Goal: Answer question/provide support: Share knowledge or assist other users

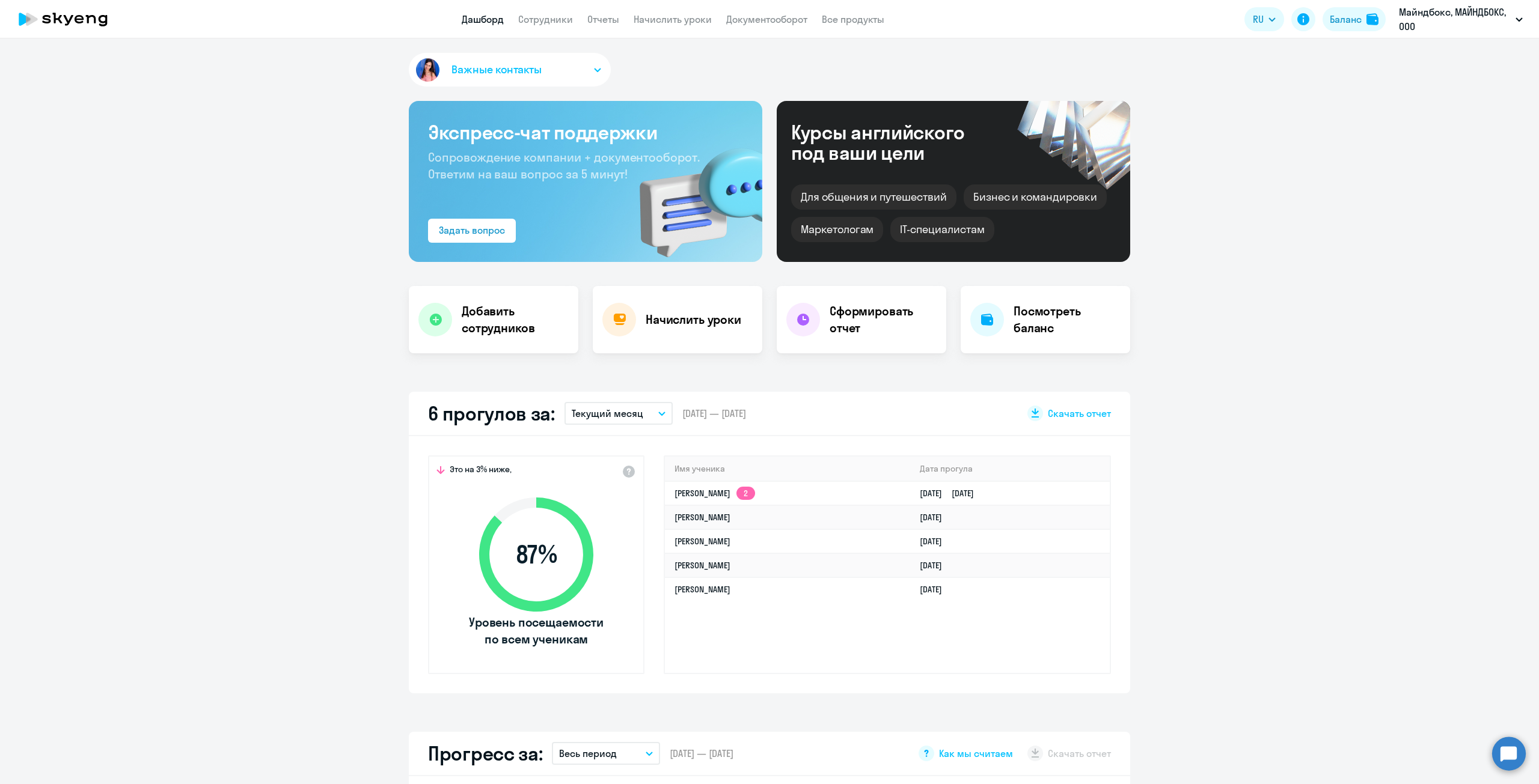
select select "30"
click at [545, 24] on link "Сотрудники" at bounding box center [545, 19] width 54 height 12
select select "30"
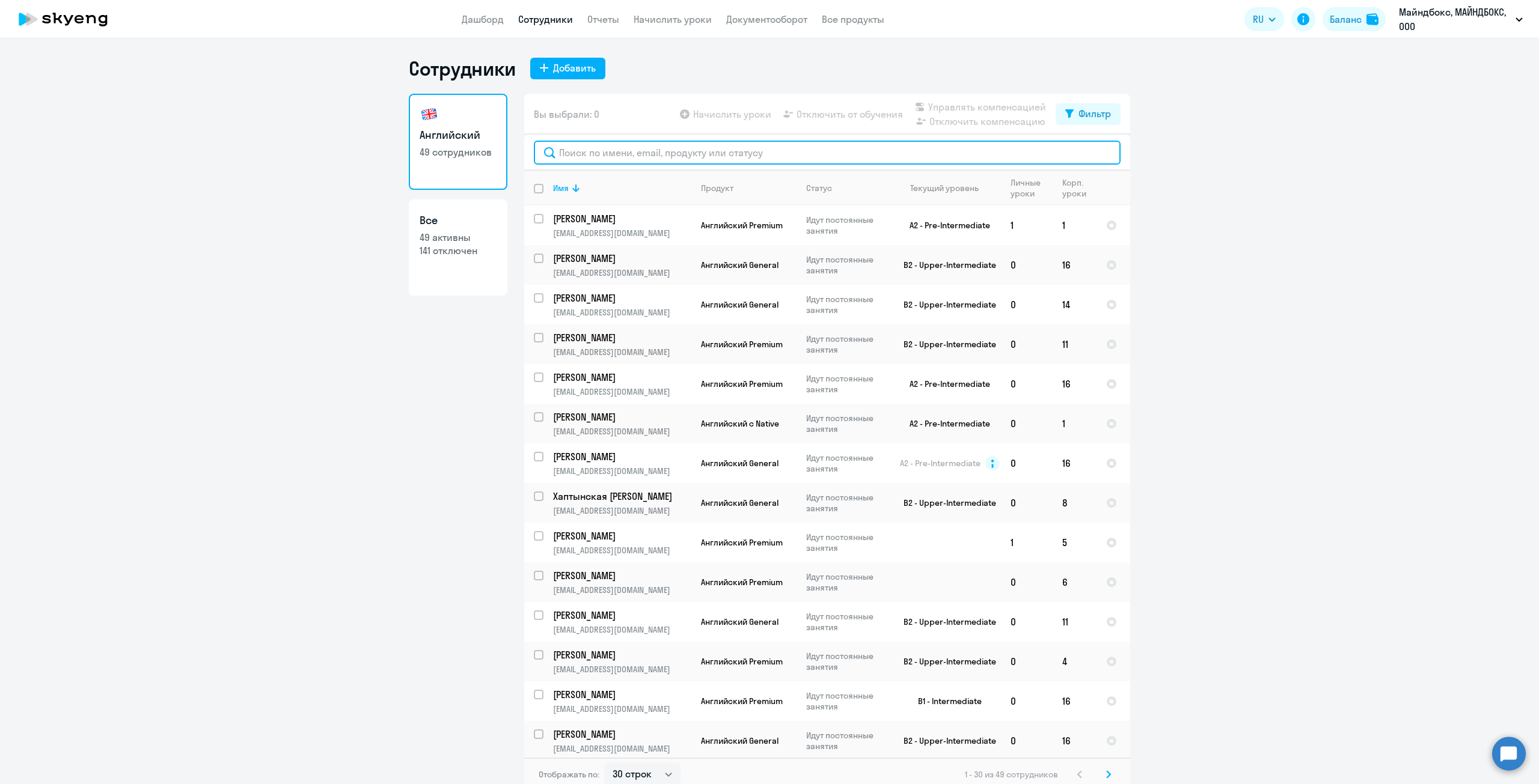
click at [602, 145] on input "text" at bounding box center [827, 152] width 586 height 24
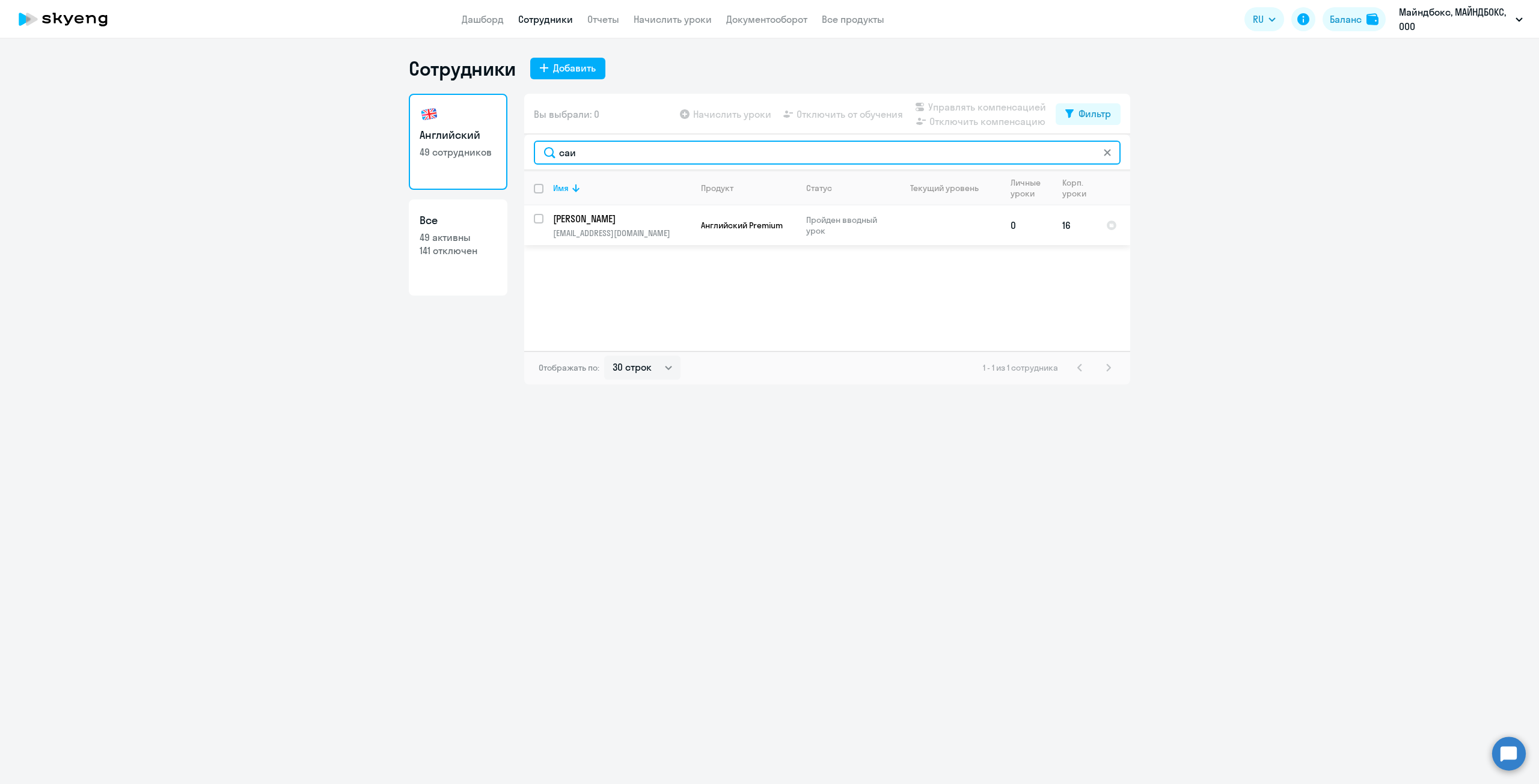
type input "саи"
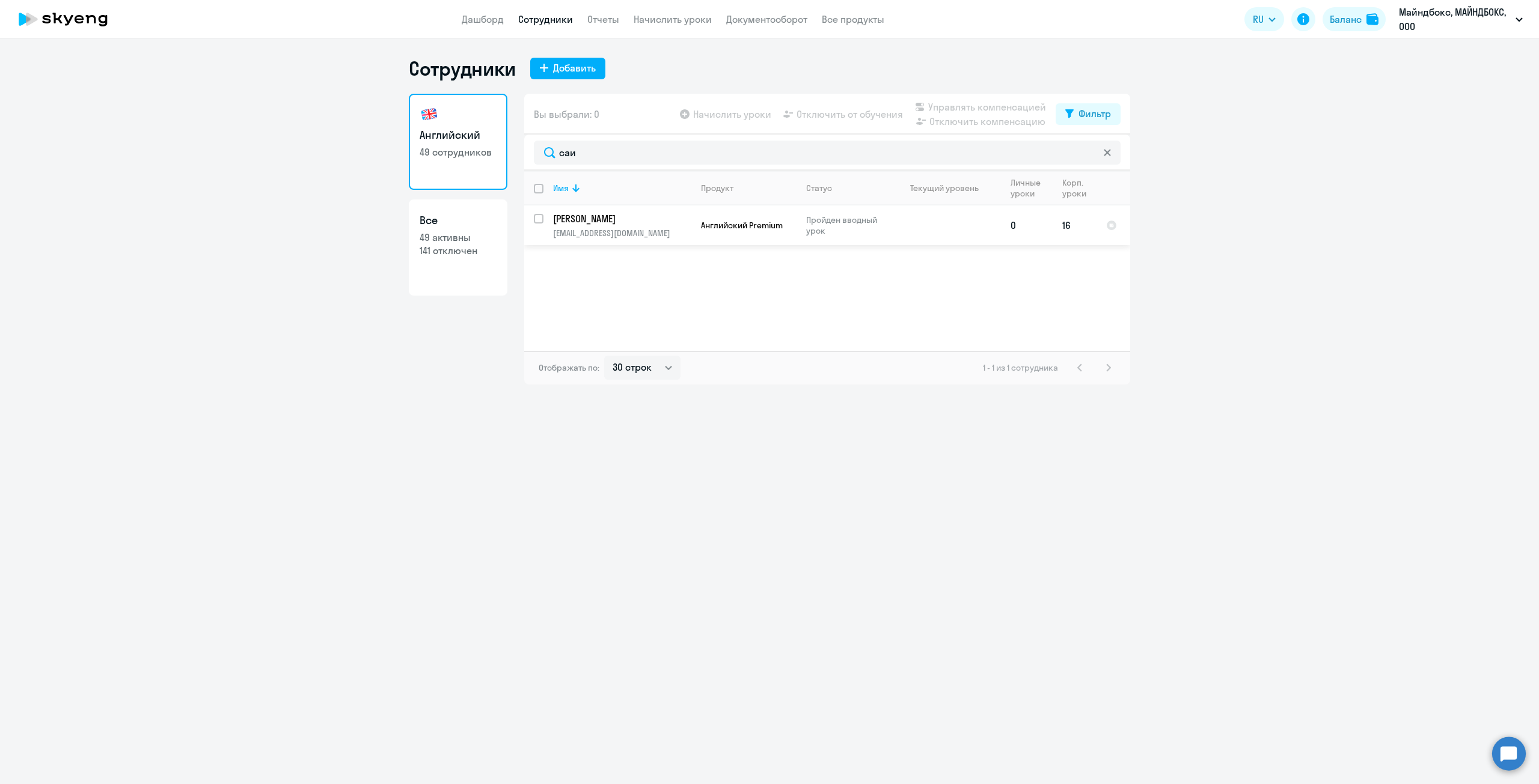
click at [589, 216] on p "Саидов Артур" at bounding box center [620, 218] width 136 height 13
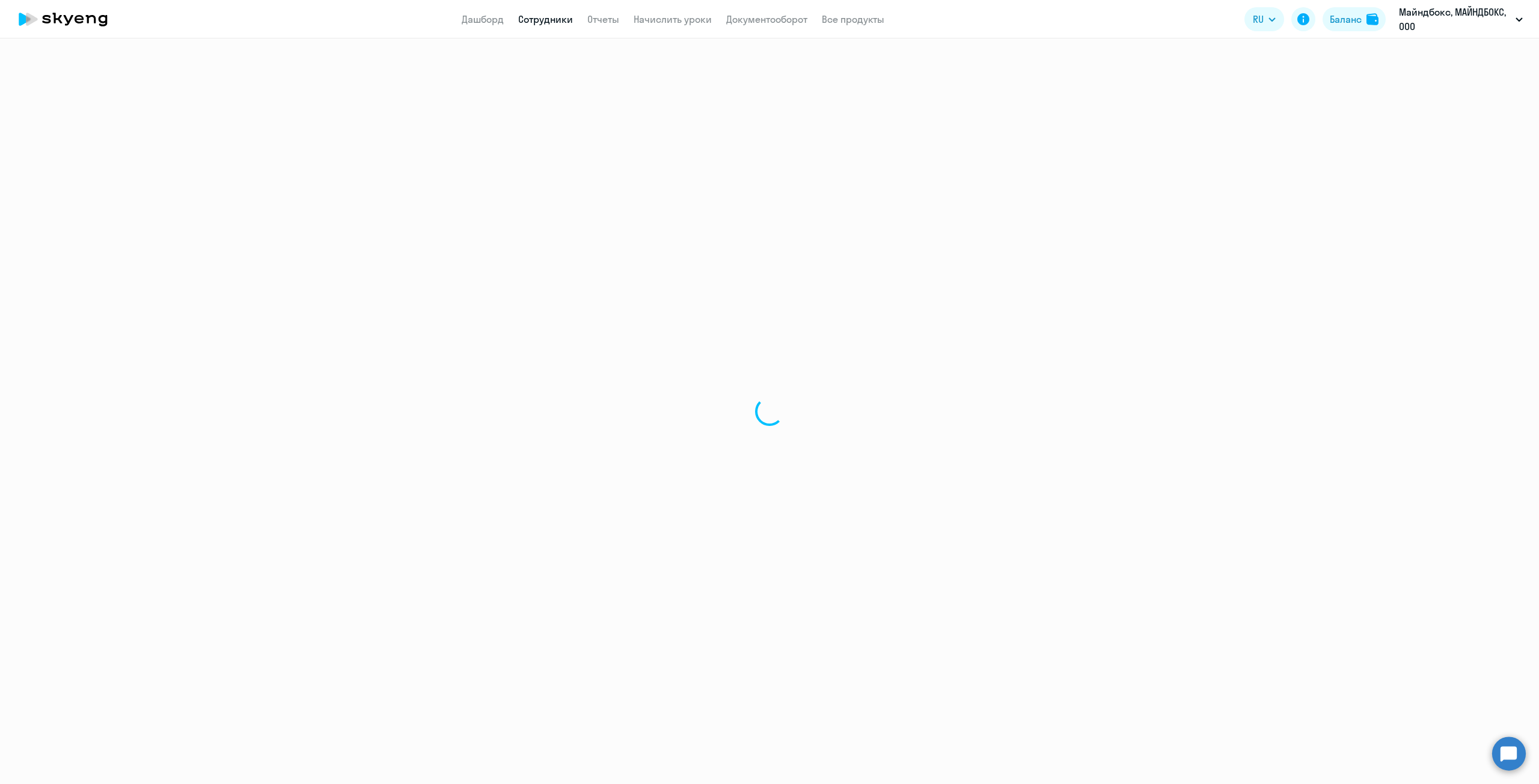
select select "english"
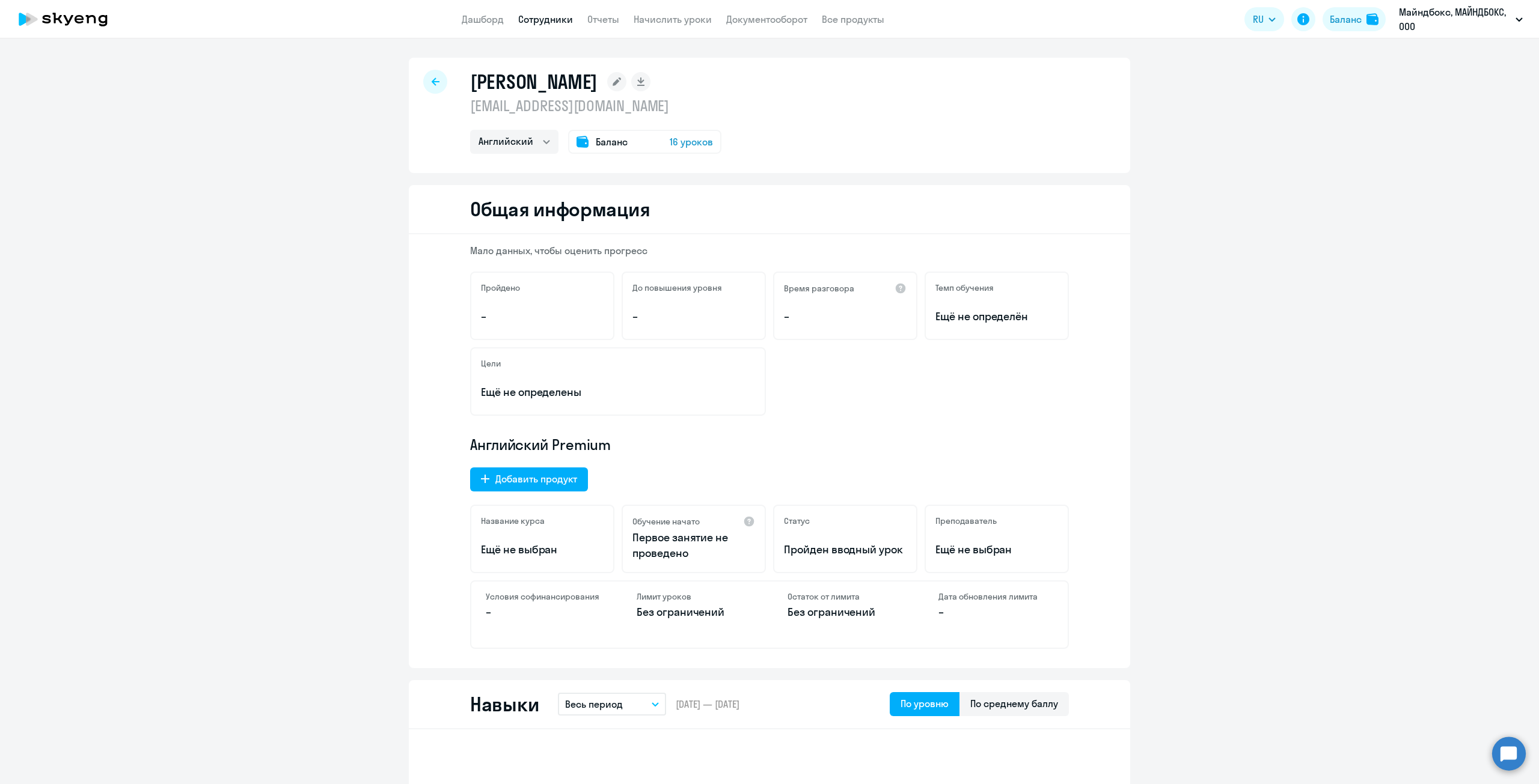
click at [613, 83] on icon at bounding box center [617, 81] width 8 height 8
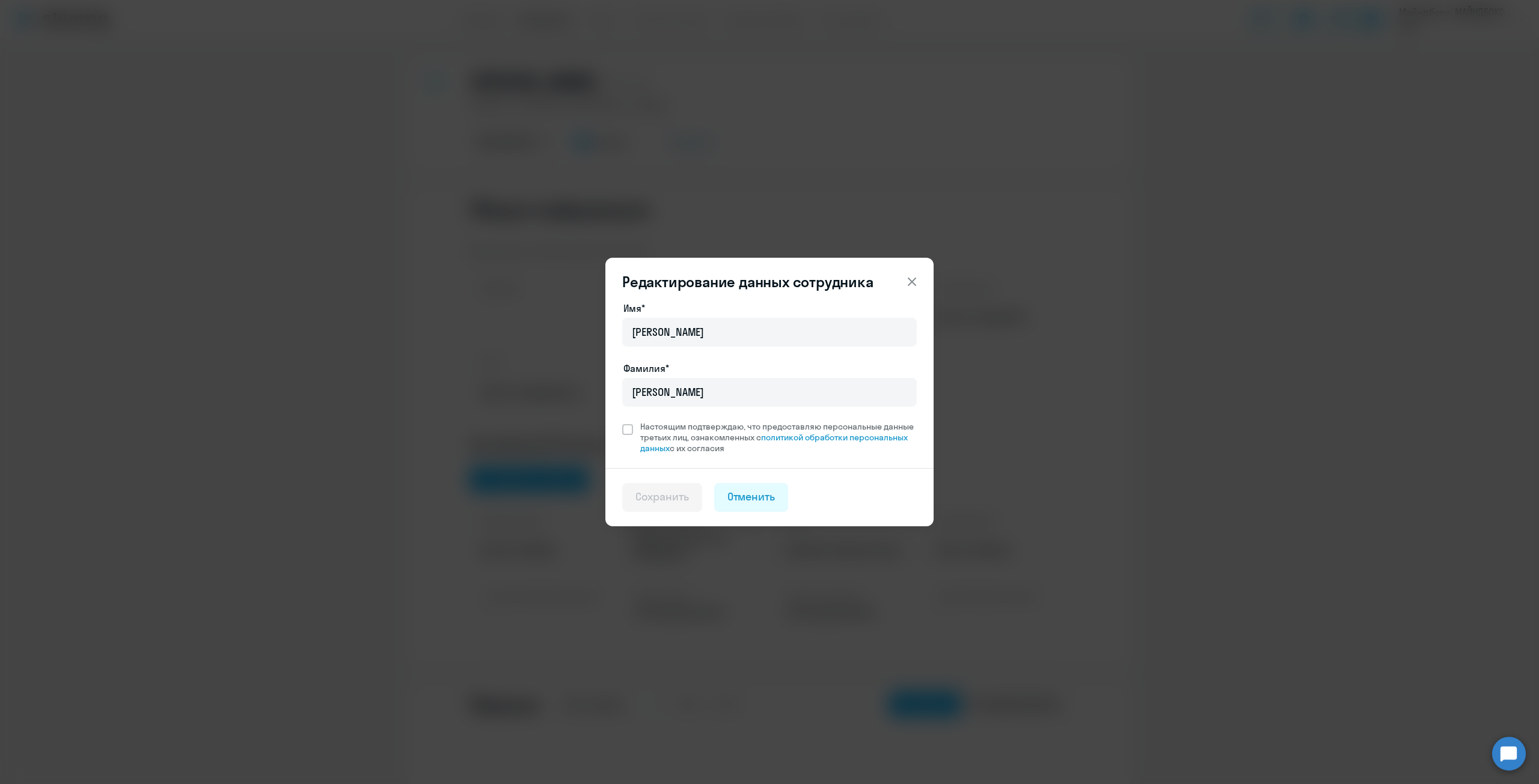
click at [917, 282] on icon at bounding box center [912, 281] width 15 height 15
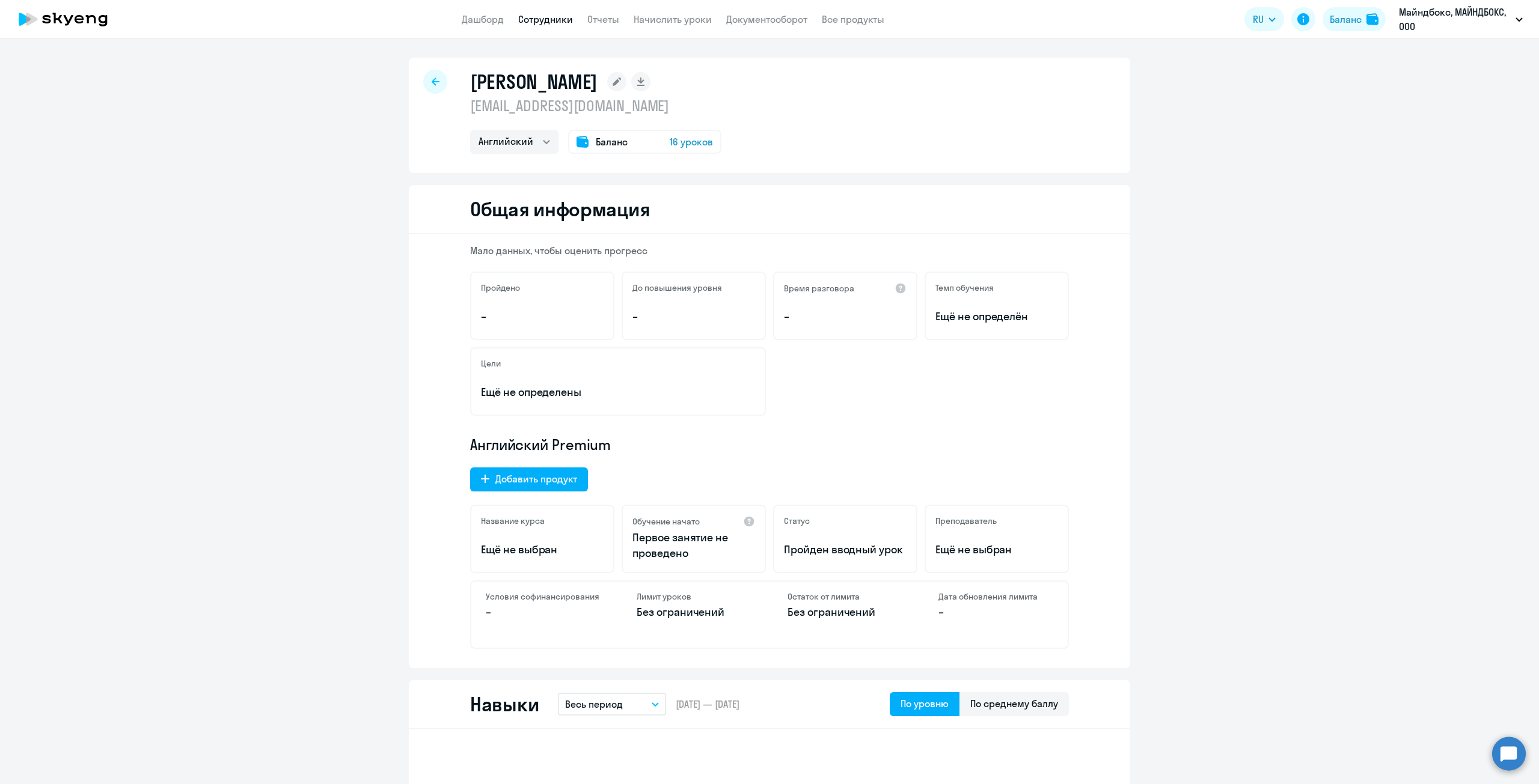
click at [613, 81] on icon at bounding box center [617, 81] width 8 height 8
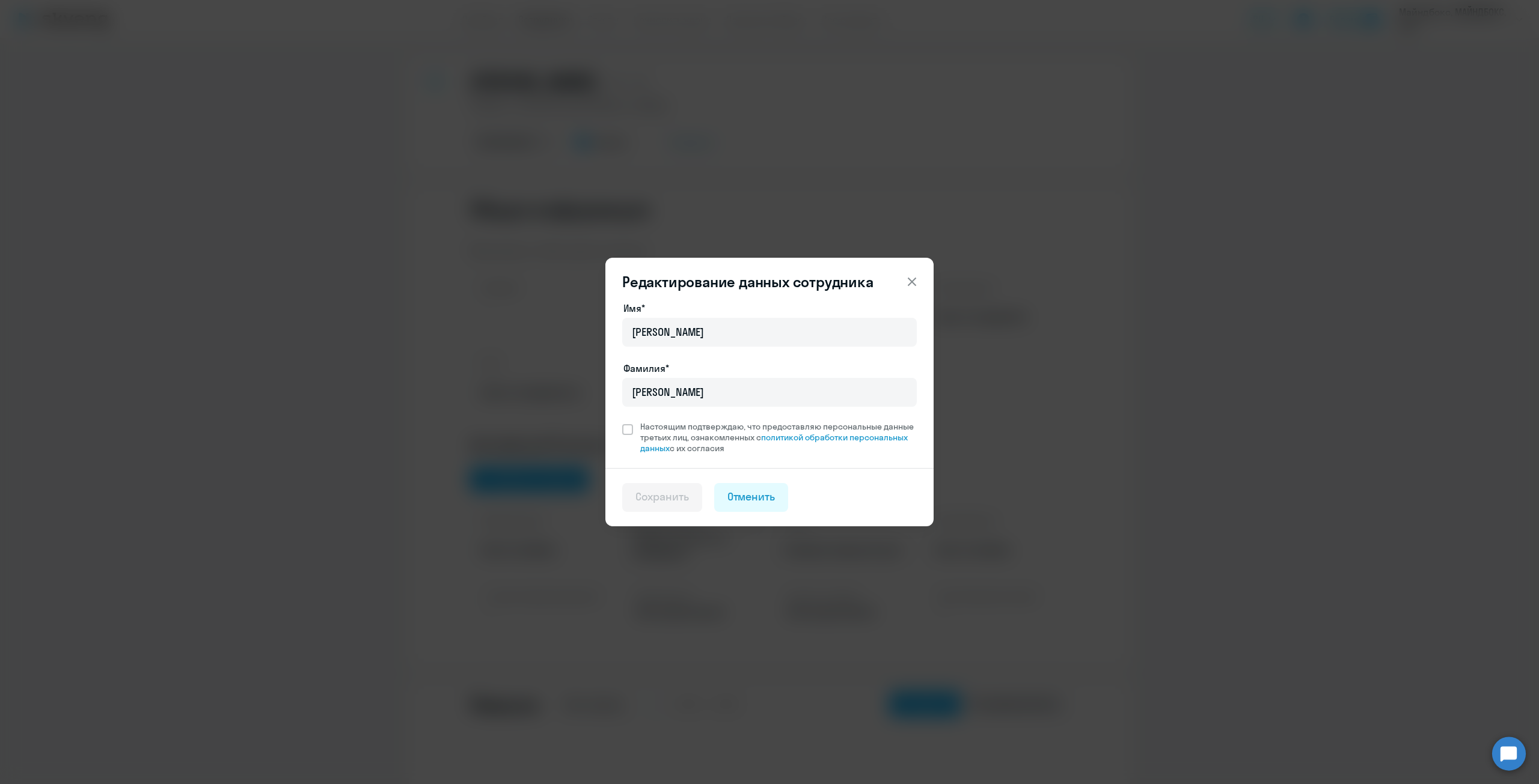
click at [914, 279] on icon at bounding box center [912, 281] width 15 height 15
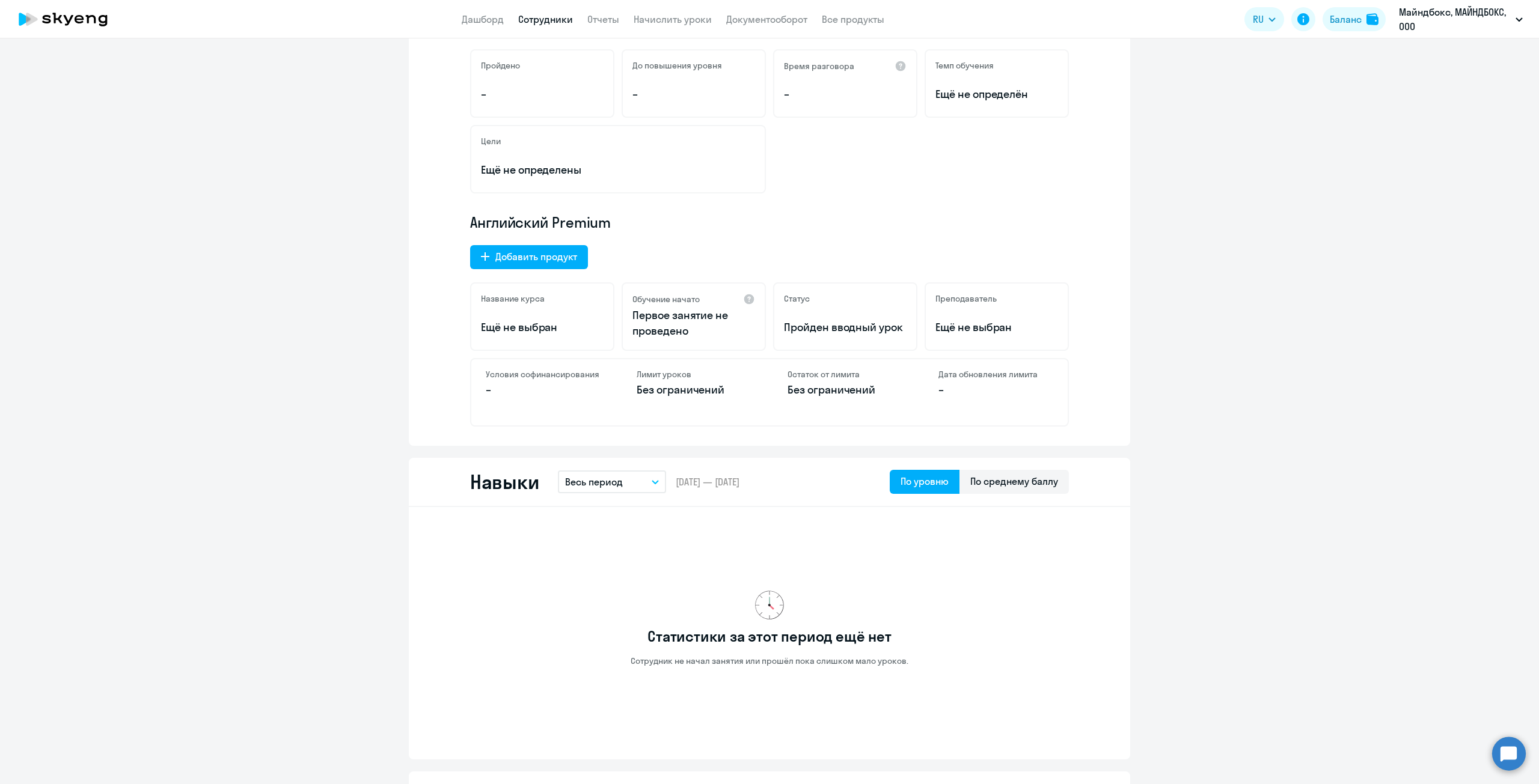
scroll to position [721, 0]
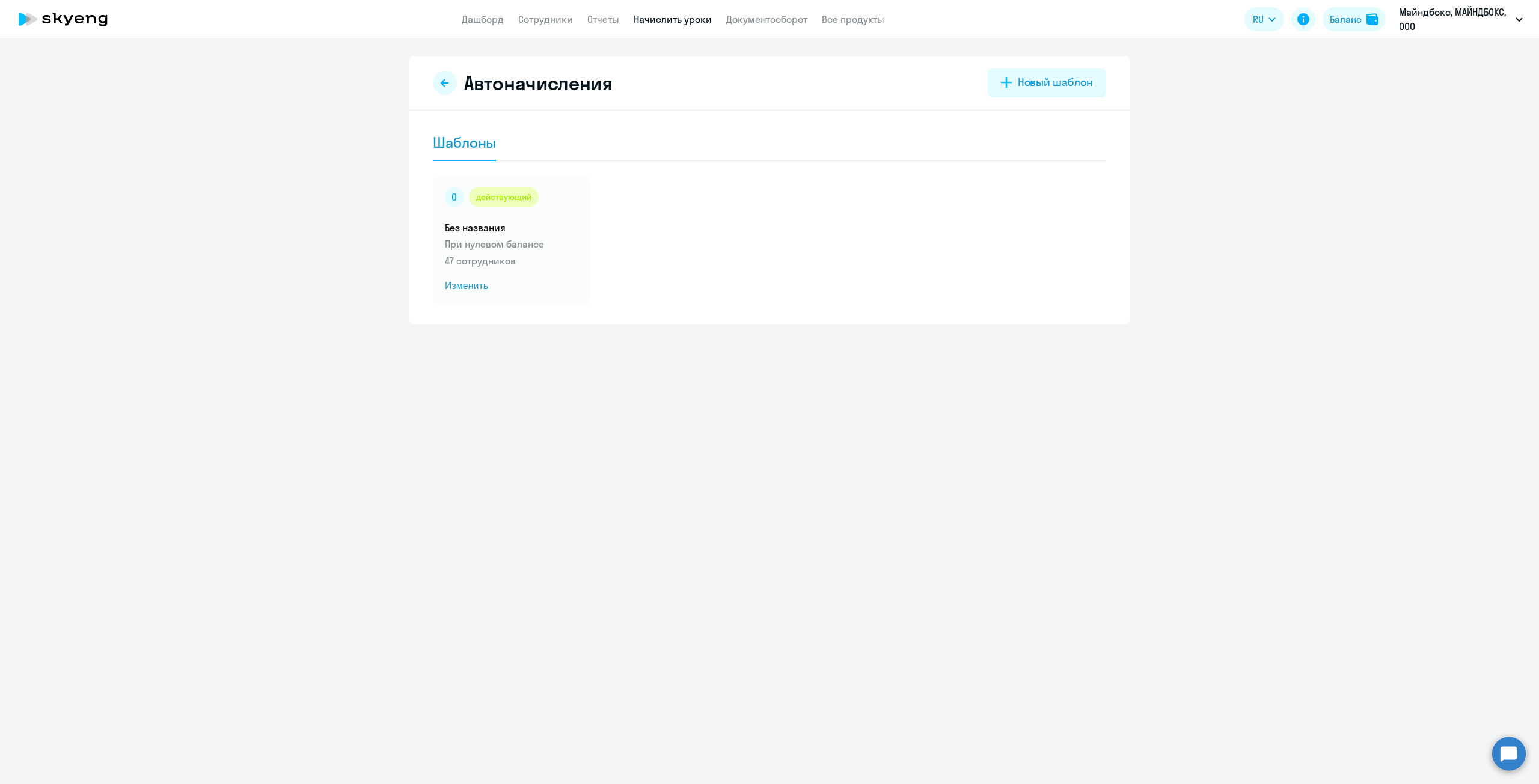
click at [1507, 750] on circle at bounding box center [1509, 753] width 34 height 34
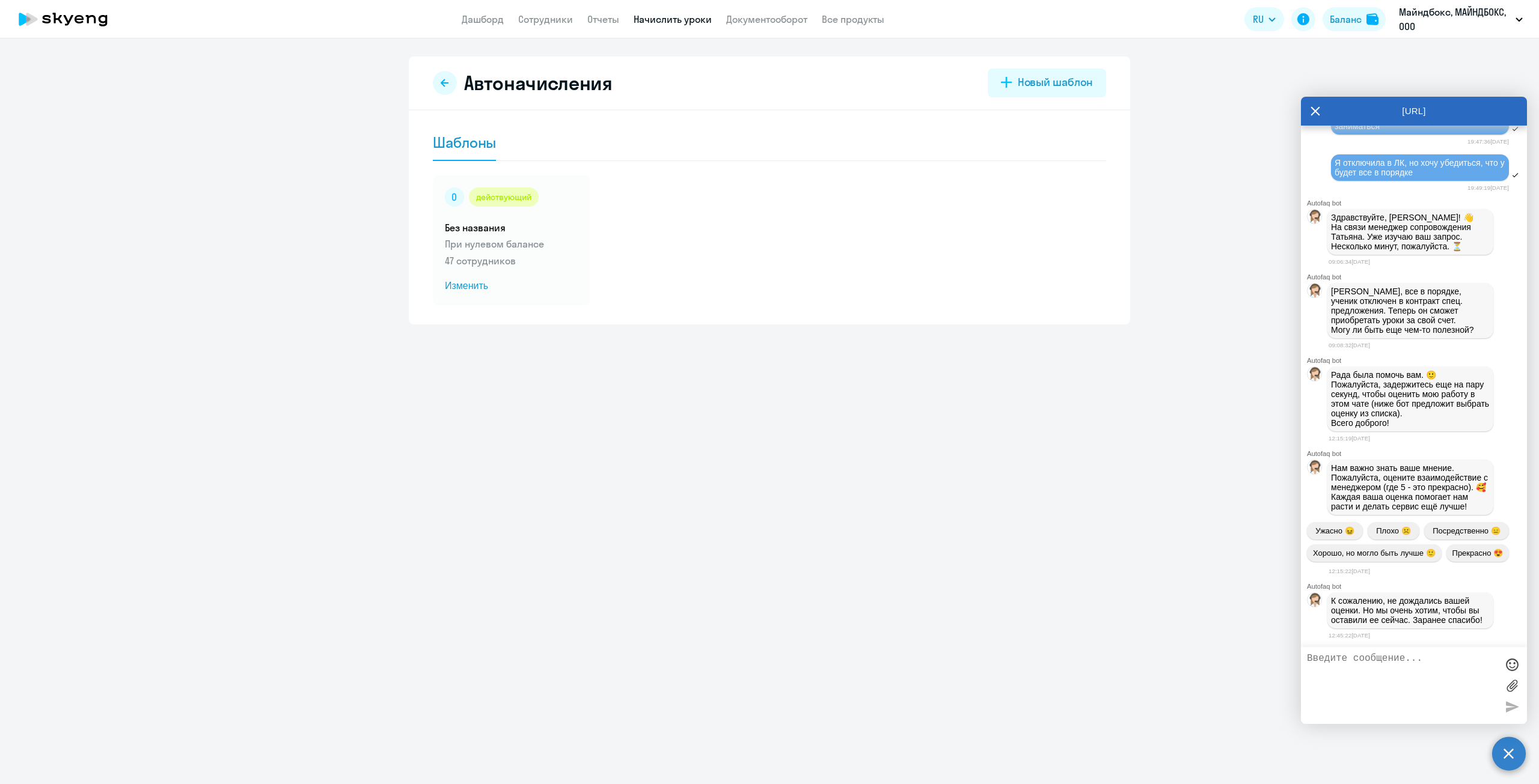
scroll to position [16229, 0]
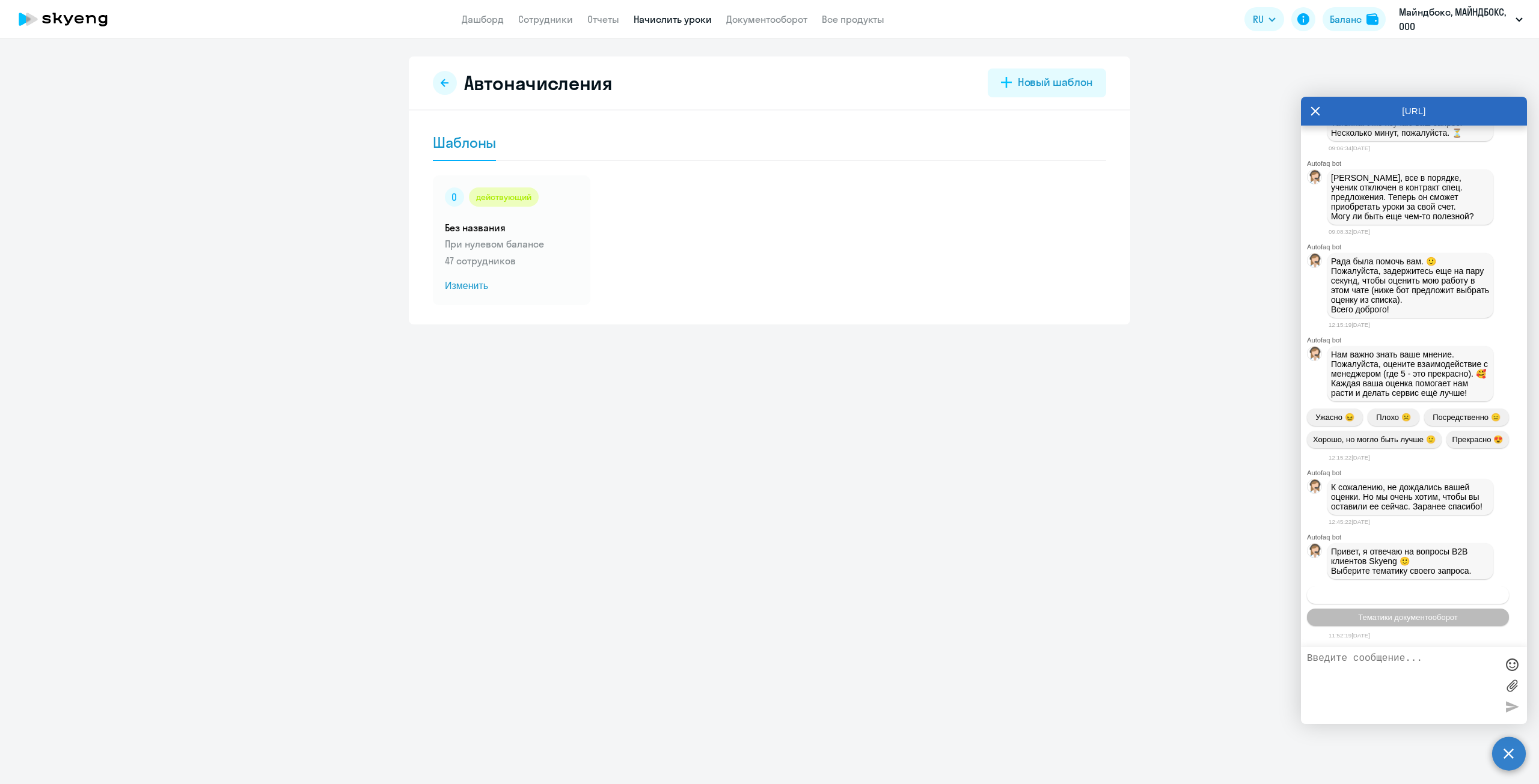
click at [1361, 598] on span "Операционное сопровождение" at bounding box center [1408, 595] width 113 height 9
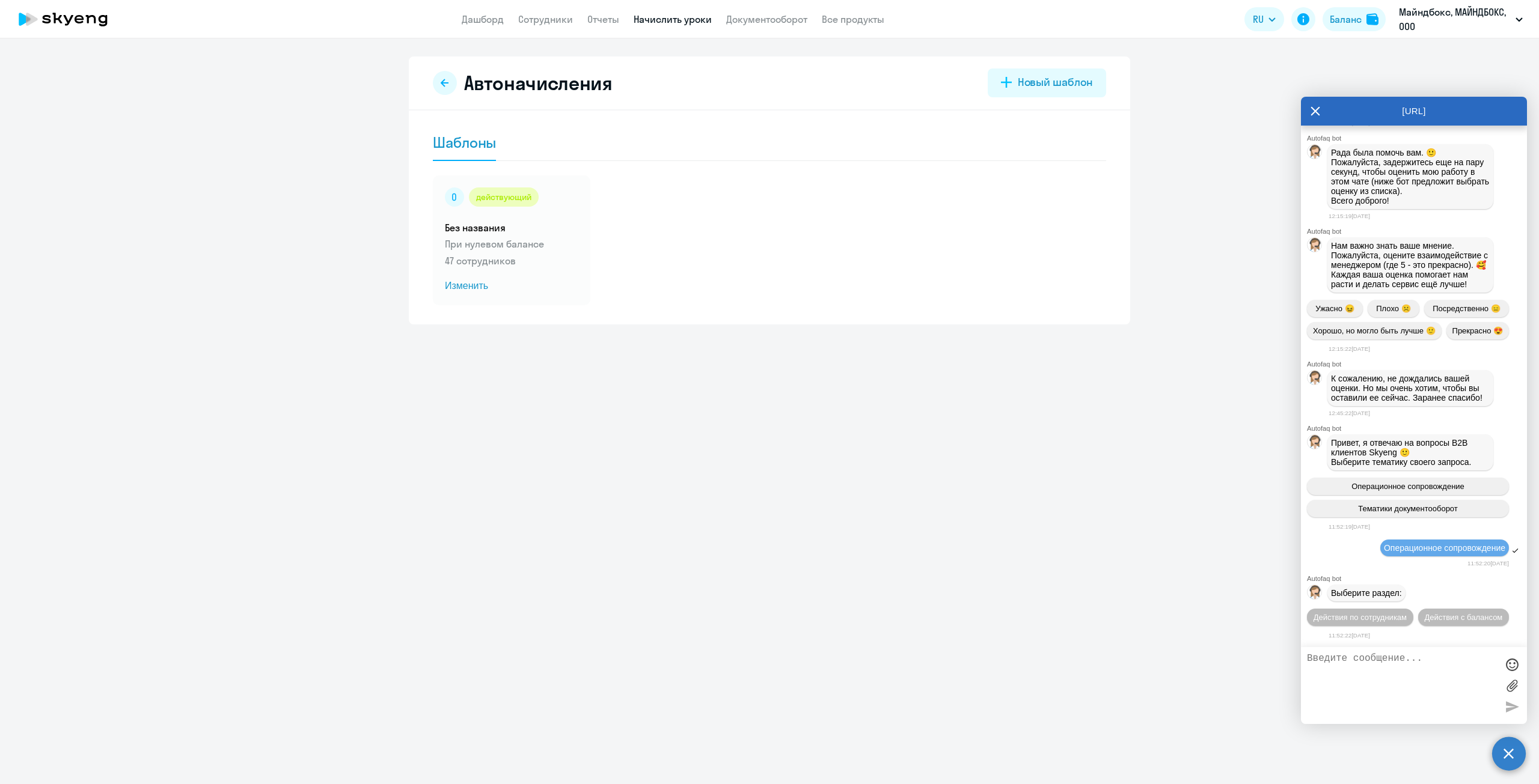
scroll to position [16338, 0]
click at [1359, 619] on span "Действия по сотрудникам" at bounding box center [1360, 617] width 93 height 9
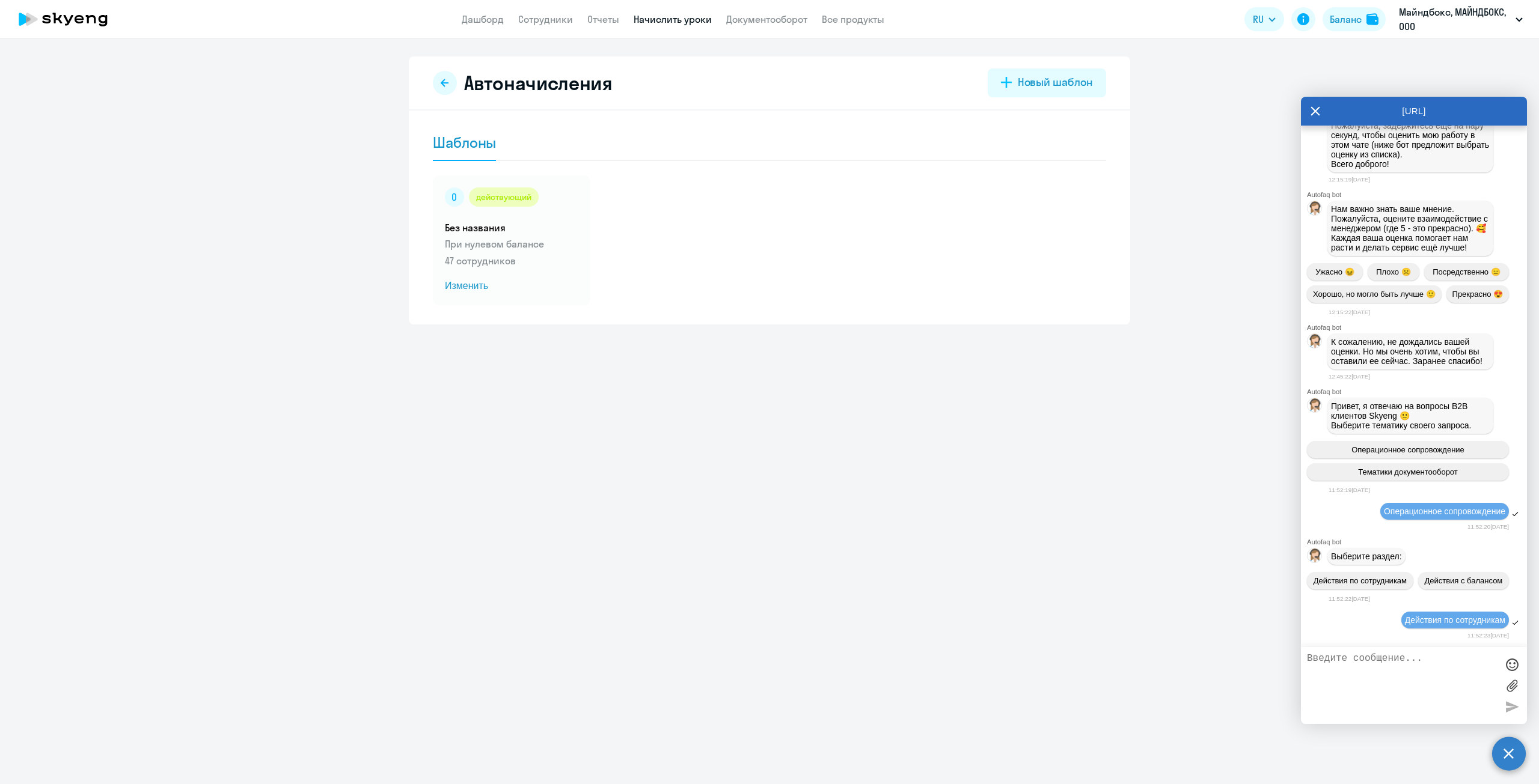
scroll to position [16516, 0]
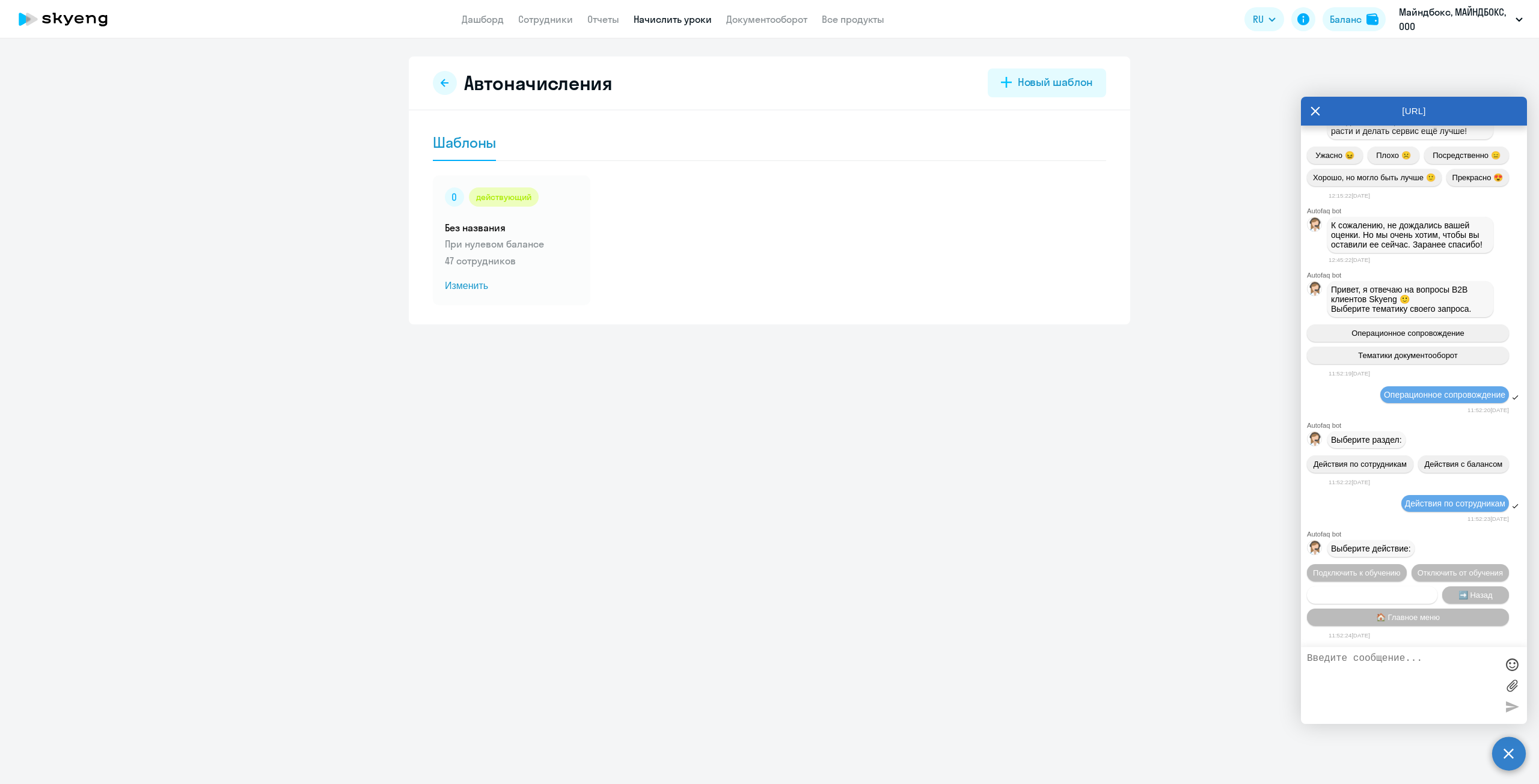
click at [1359, 597] on span "Сотруднику нужна помощь" at bounding box center [1372, 595] width 97 height 9
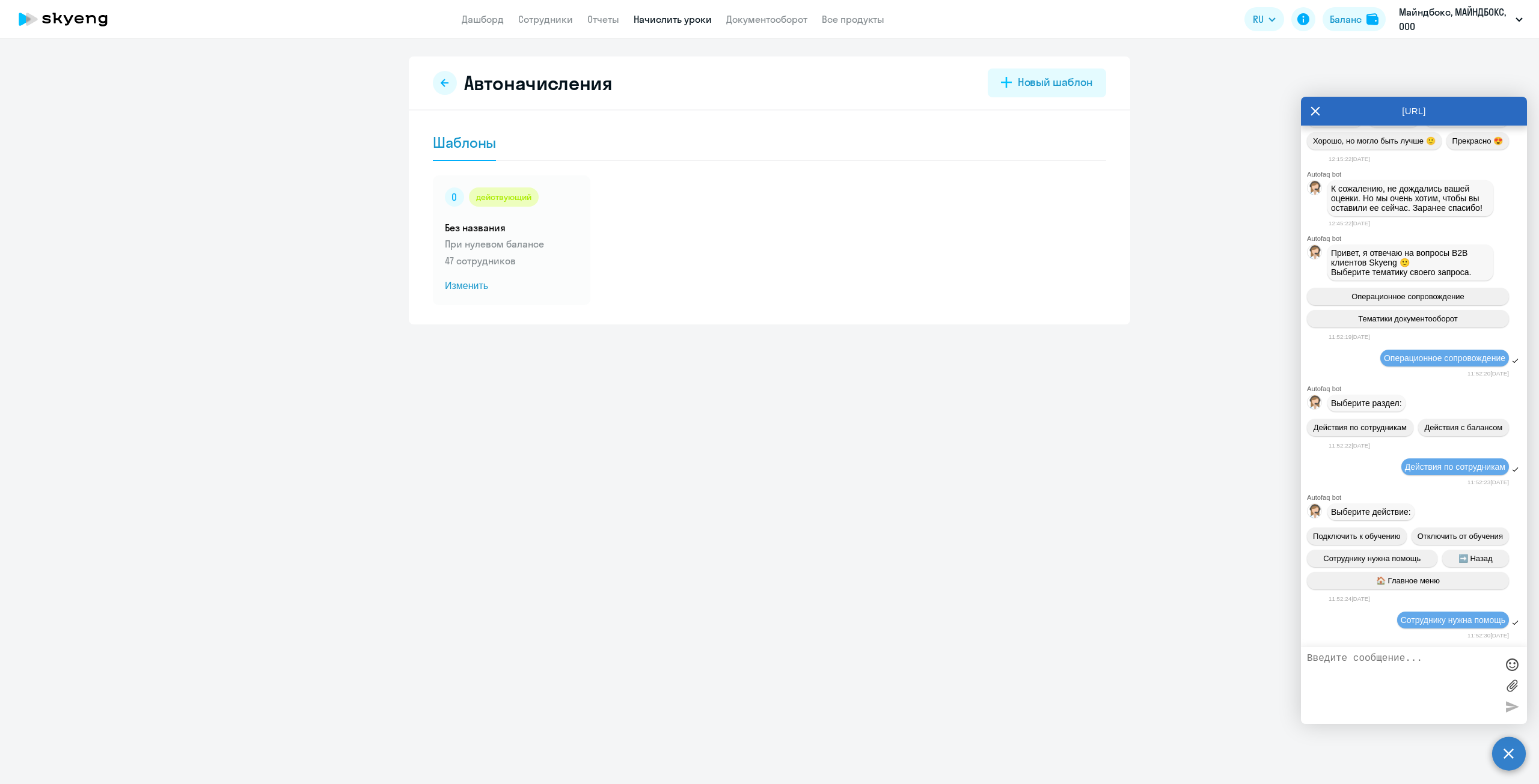
scroll to position [16932, 0]
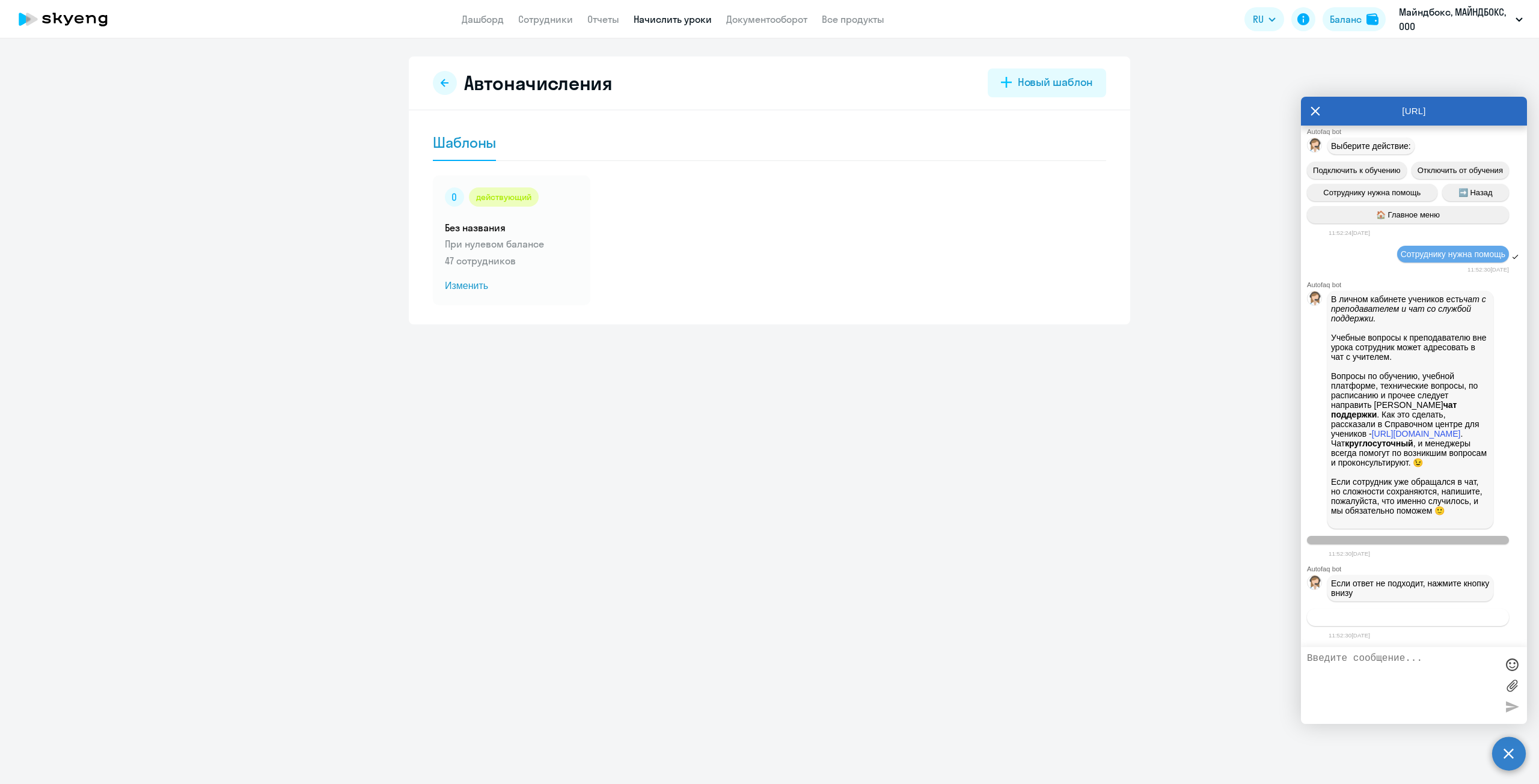
click at [1372, 621] on span "Связаться с менеджером" at bounding box center [1407, 617] width 92 height 9
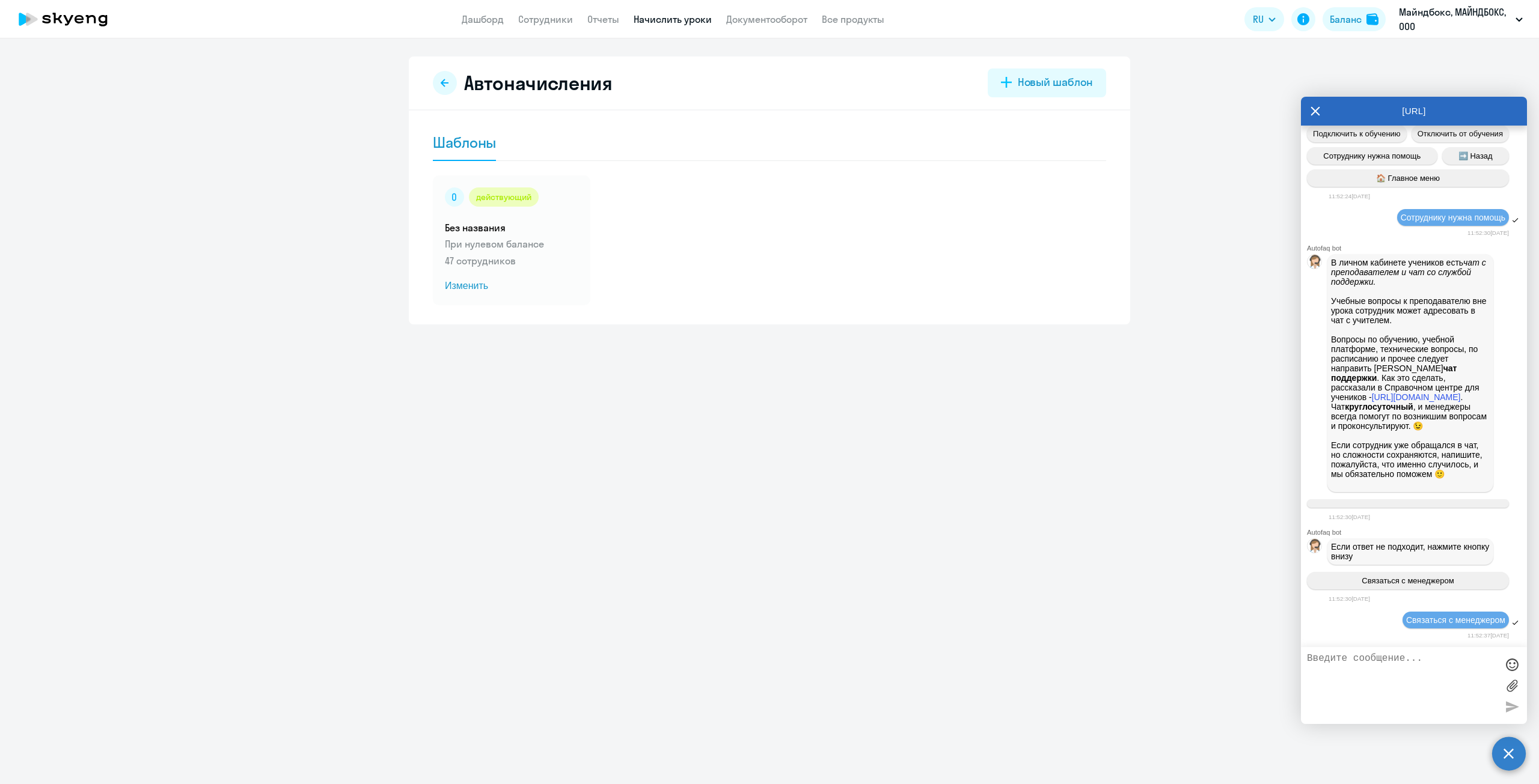
click at [1328, 661] on textarea at bounding box center [1402, 686] width 190 height 65
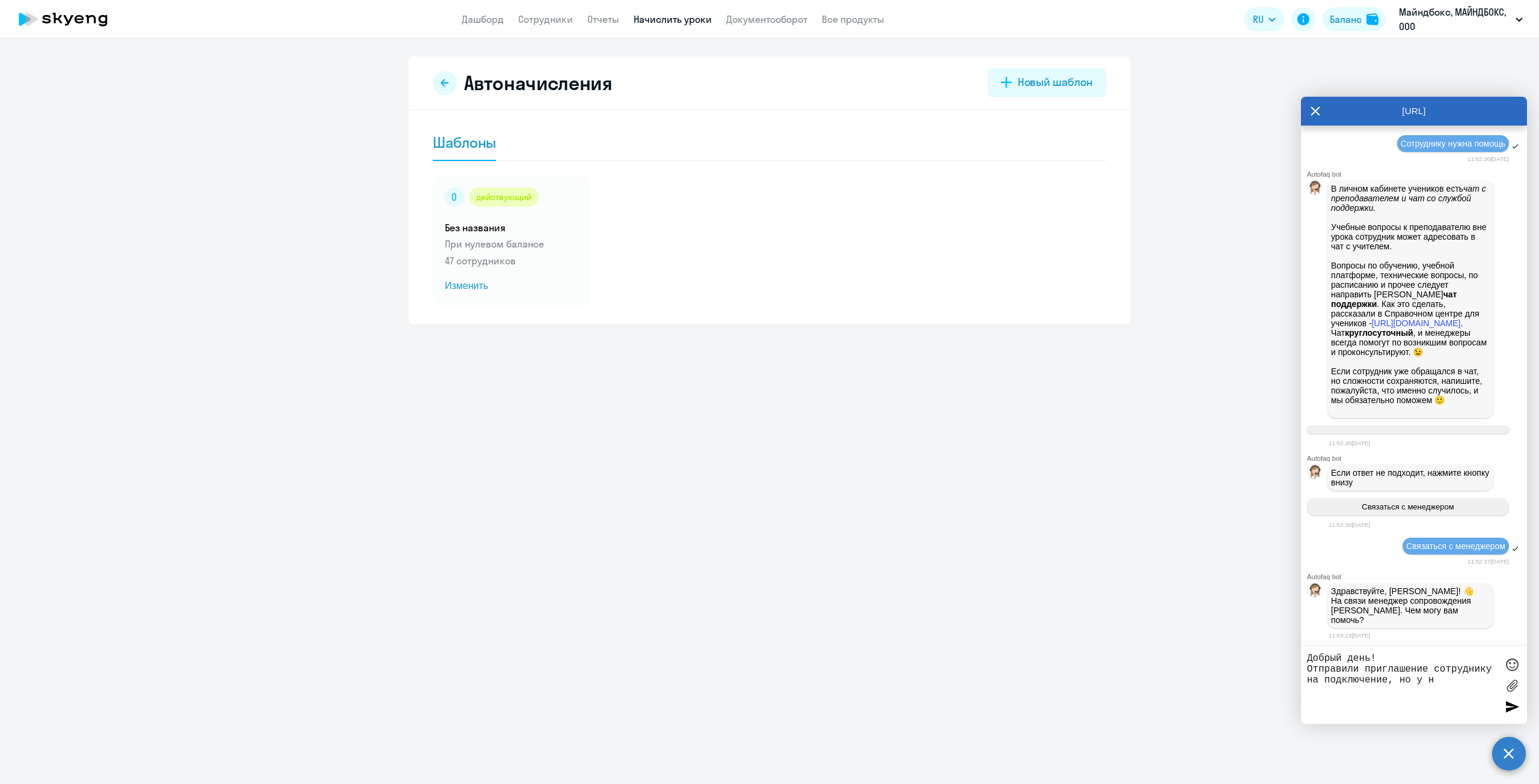
scroll to position [17035, 0]
click at [1369, 704] on textarea "Добрый день! Отправили приглашение сотруднику на подключение, но у него не полу…" at bounding box center [1402, 686] width 190 height 65
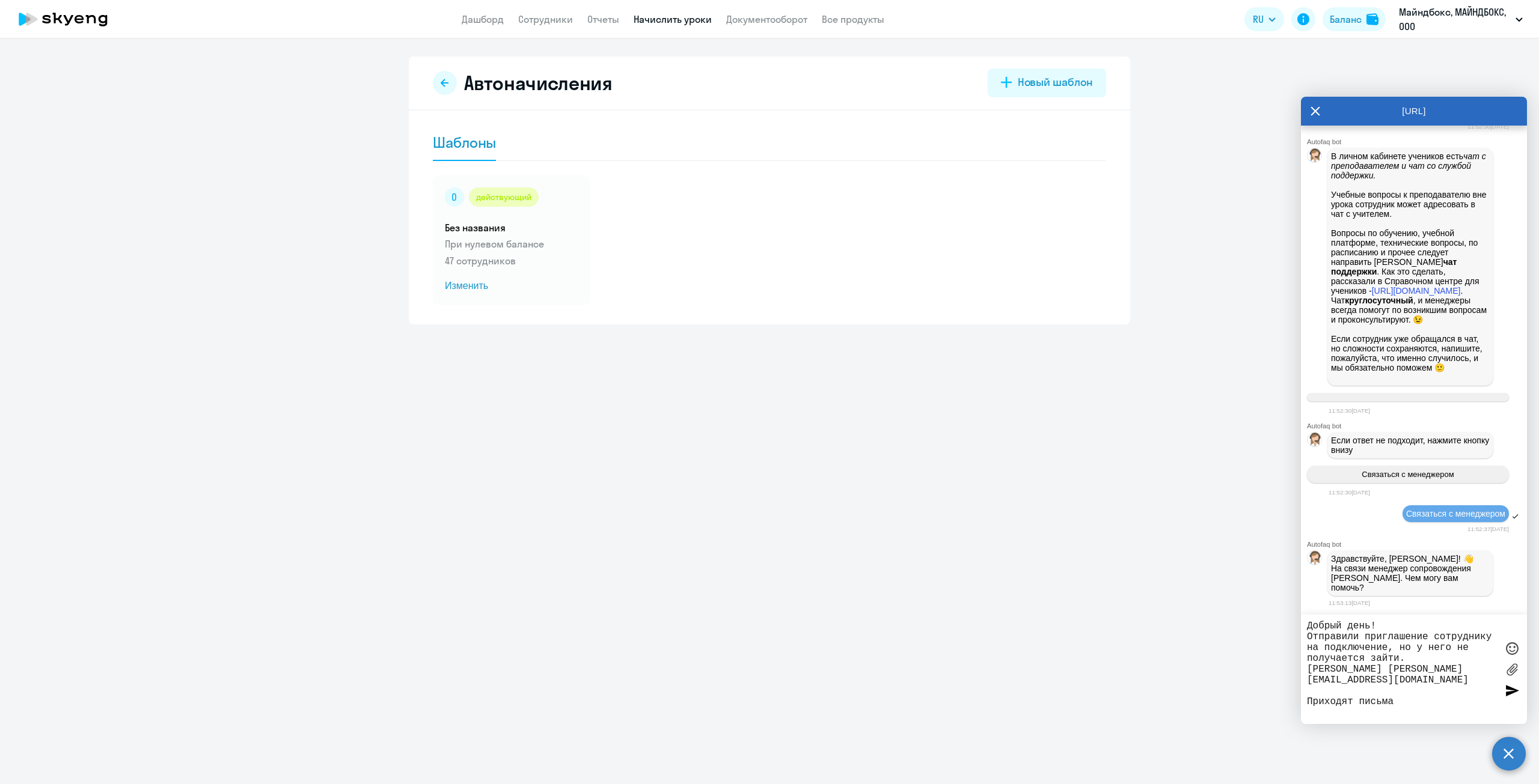
click at [1429, 707] on textarea "Добрый день! Отправили приглашение сотруднику на подключение, но у него не полу…" at bounding box center [1402, 669] width 190 height 97
paste textarea "в WA, но не могу зайти в ЛК по номеру, не приходит код смс"
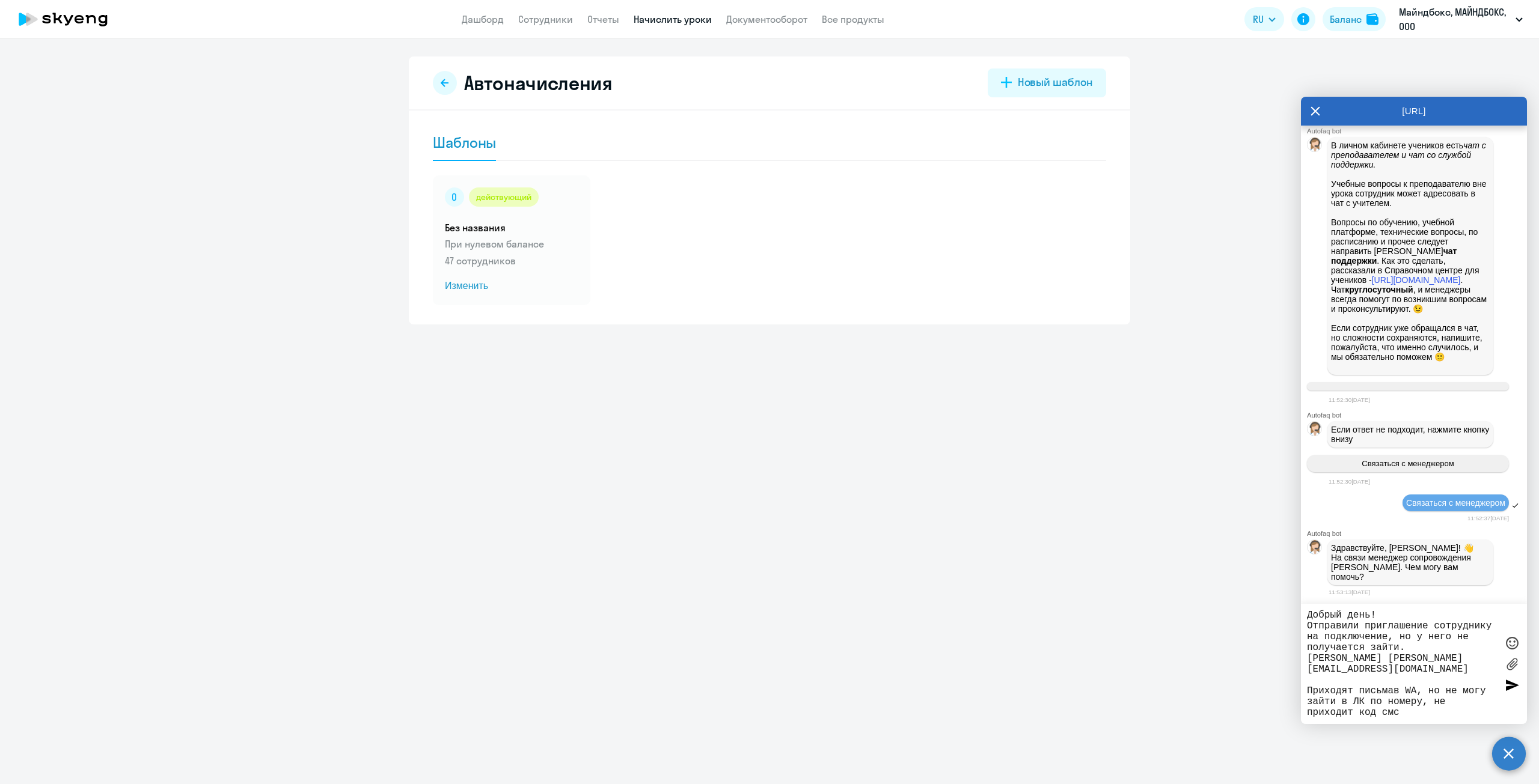
click at [1400, 692] on textarea "Добрый день! Отправили приглашение сотруднику на подключение, но у него не полу…" at bounding box center [1402, 663] width 190 height 108
click at [1392, 689] on textarea "Добрый день! Отправили приглашение сотруднику на подключение, но у него не полу…" at bounding box center [1402, 663] width 190 height 108
click at [1417, 689] on textarea "Добрый день! Отправили приглашение сотруднику на подключение, но у него не полу…" at bounding box center [1402, 663] width 190 height 108
click at [1446, 692] on textarea "Добрый день! Отправили приглашение сотруднику на подключение, но у него не полу…" at bounding box center [1402, 663] width 190 height 108
click at [1346, 700] on textarea "Добрый день! Отправили приглашение сотруднику на подключение, но у него не полу…" at bounding box center [1402, 663] width 190 height 108
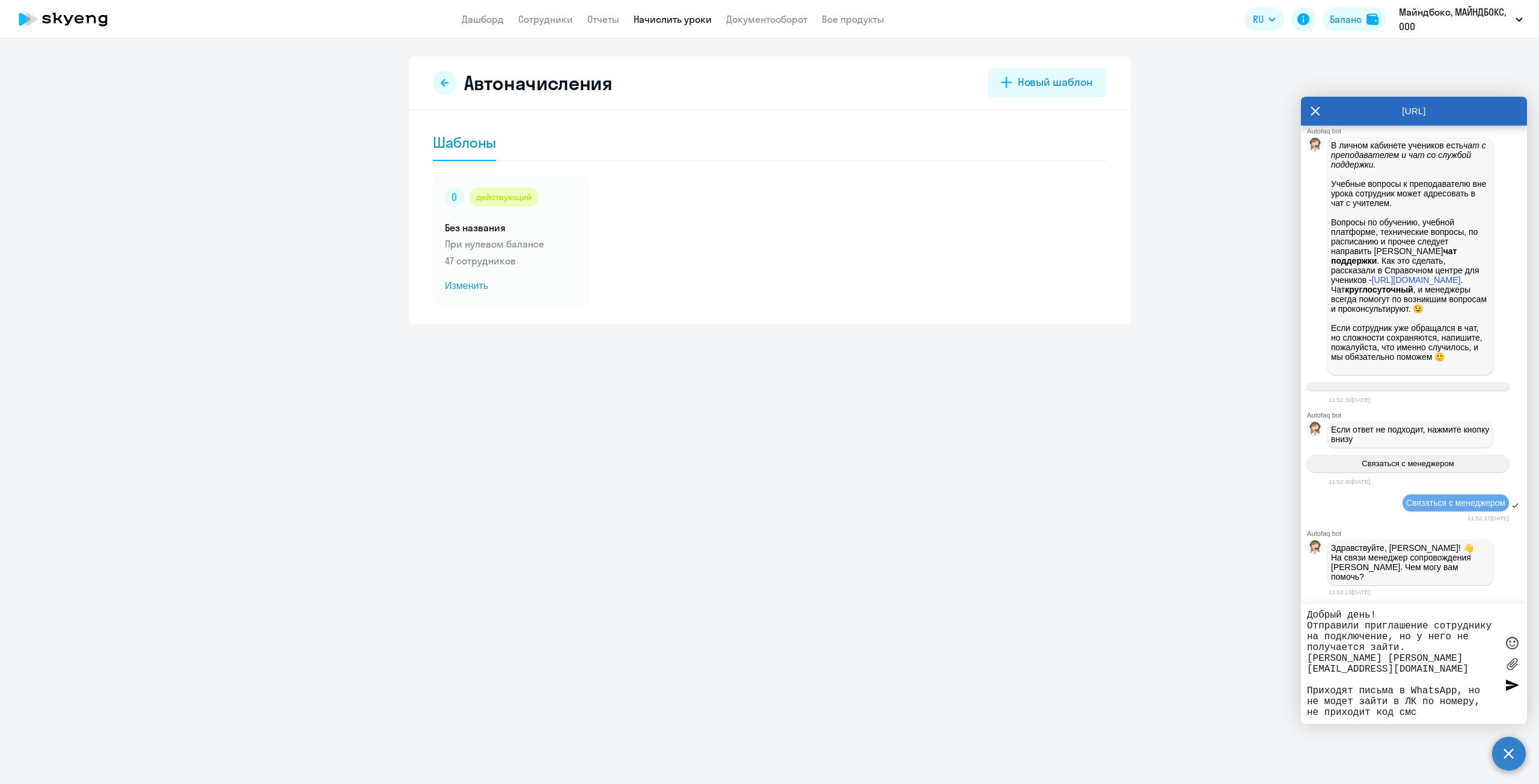
click at [1337, 700] on textarea "Добрый день! Отправили приглашение сотруднику на подключение, но у него не полу…" at bounding box center [1402, 663] width 190 height 108
click at [1429, 697] on textarea "Добрый день! Отправили приглашение сотруднику на подключение, но у него не полу…" at bounding box center [1402, 663] width 190 height 108
click at [1429, 705] on textarea "Добрый день! Отправили приглашение сотруднику на подключение, но у него не полу…" at bounding box center [1402, 663] width 190 height 108
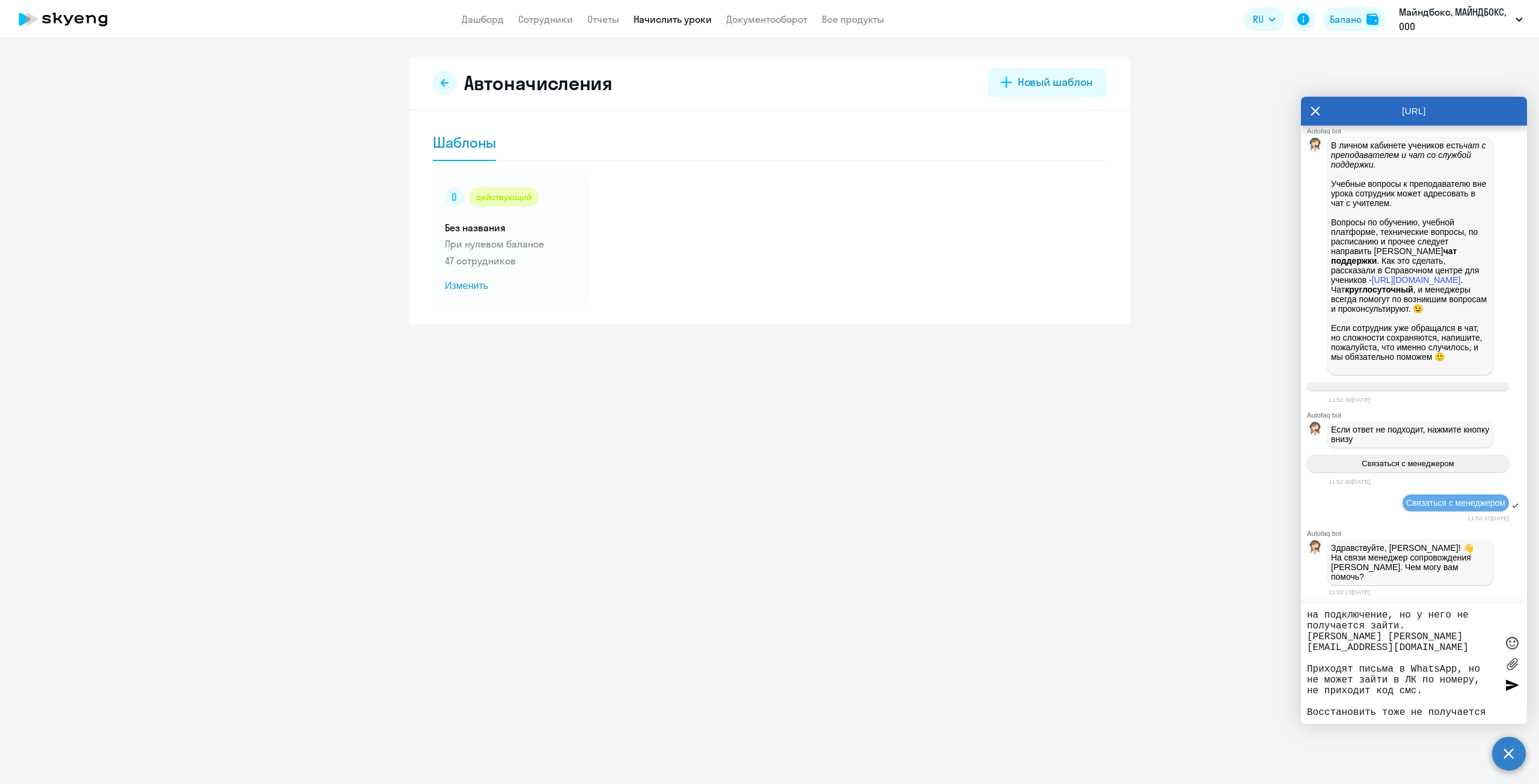
click at [1382, 712] on textarea "Добрый день! Отправили приглашение сотруднику на подключение, но у него не полу…" at bounding box center [1402, 663] width 190 height 108
click at [1412, 696] on textarea "Добрый день! Отправили приглашение сотруднику на подключение, но у него не полу…" at bounding box center [1402, 663] width 190 height 108
click at [1360, 686] on textarea "Добрый день! Отправили приглашение сотруднику на подключение, но у него не полу…" at bounding box center [1402, 663] width 190 height 108
click at [1365, 703] on textarea "Добрый день! Отправили приглашение сотруднику на подключение, но у него не полу…" at bounding box center [1402, 663] width 190 height 108
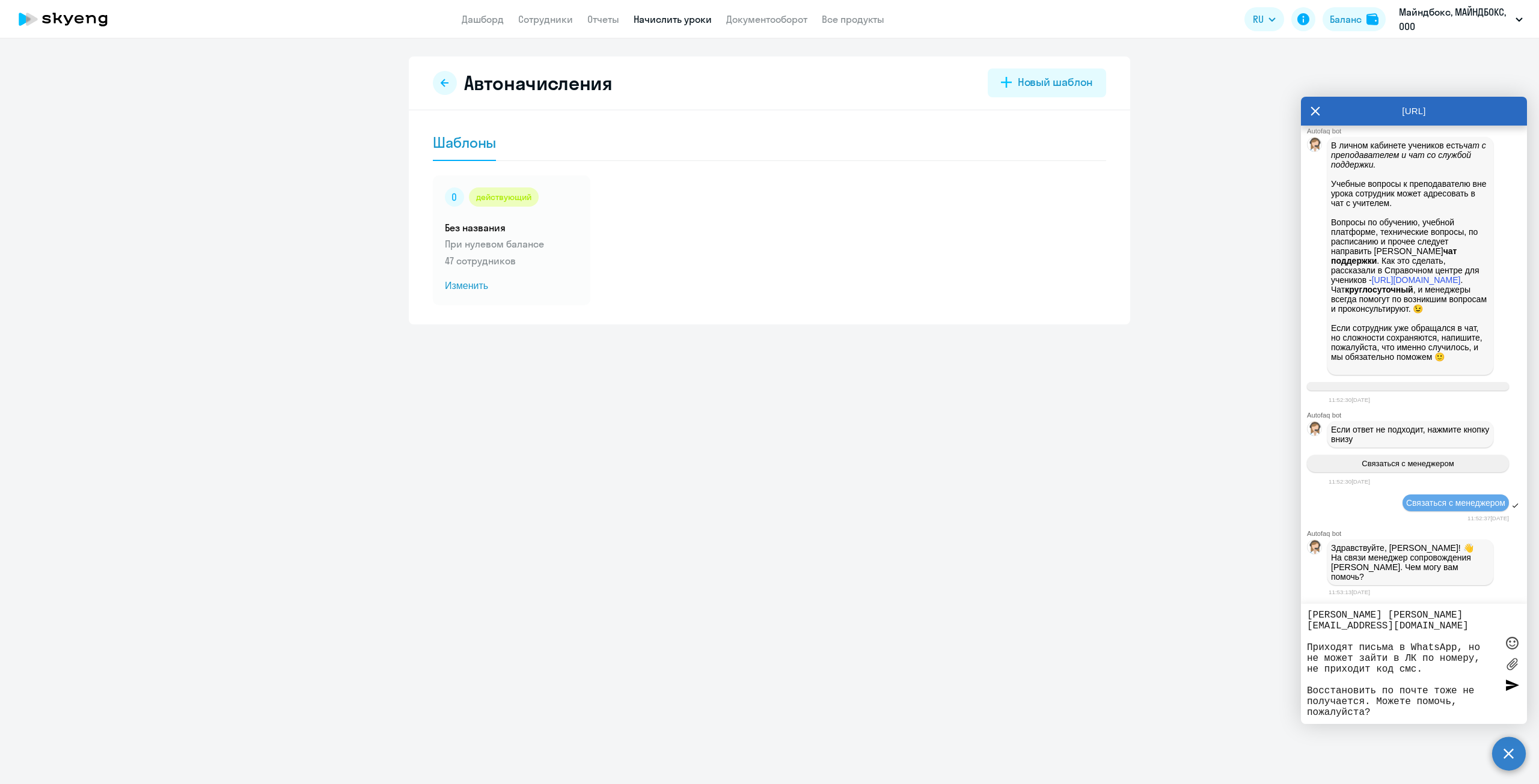
type textarea "Добрый день! Отправили приглашение сотруднику на подключение, но у него не полу…"
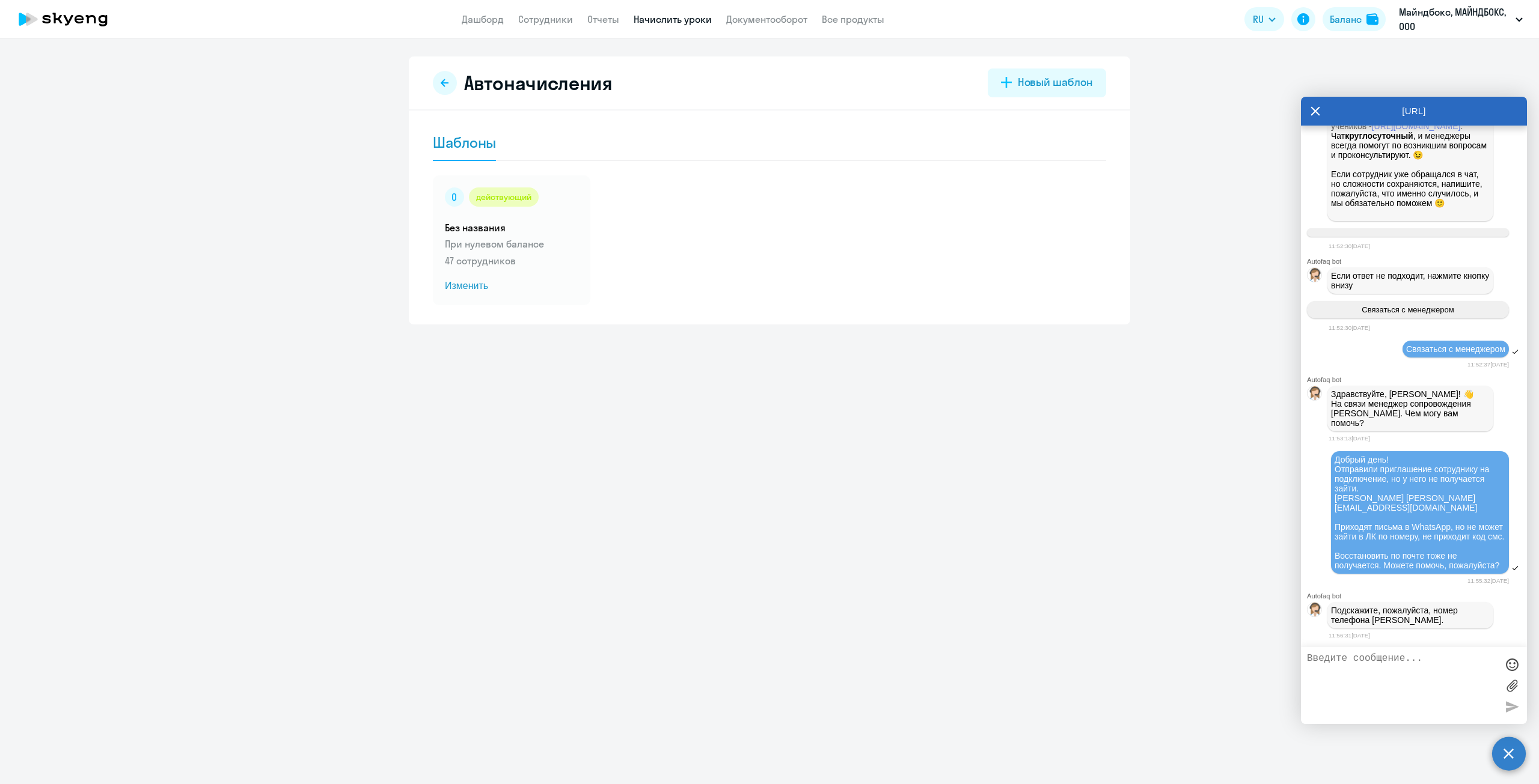
scroll to position [17242, 0]
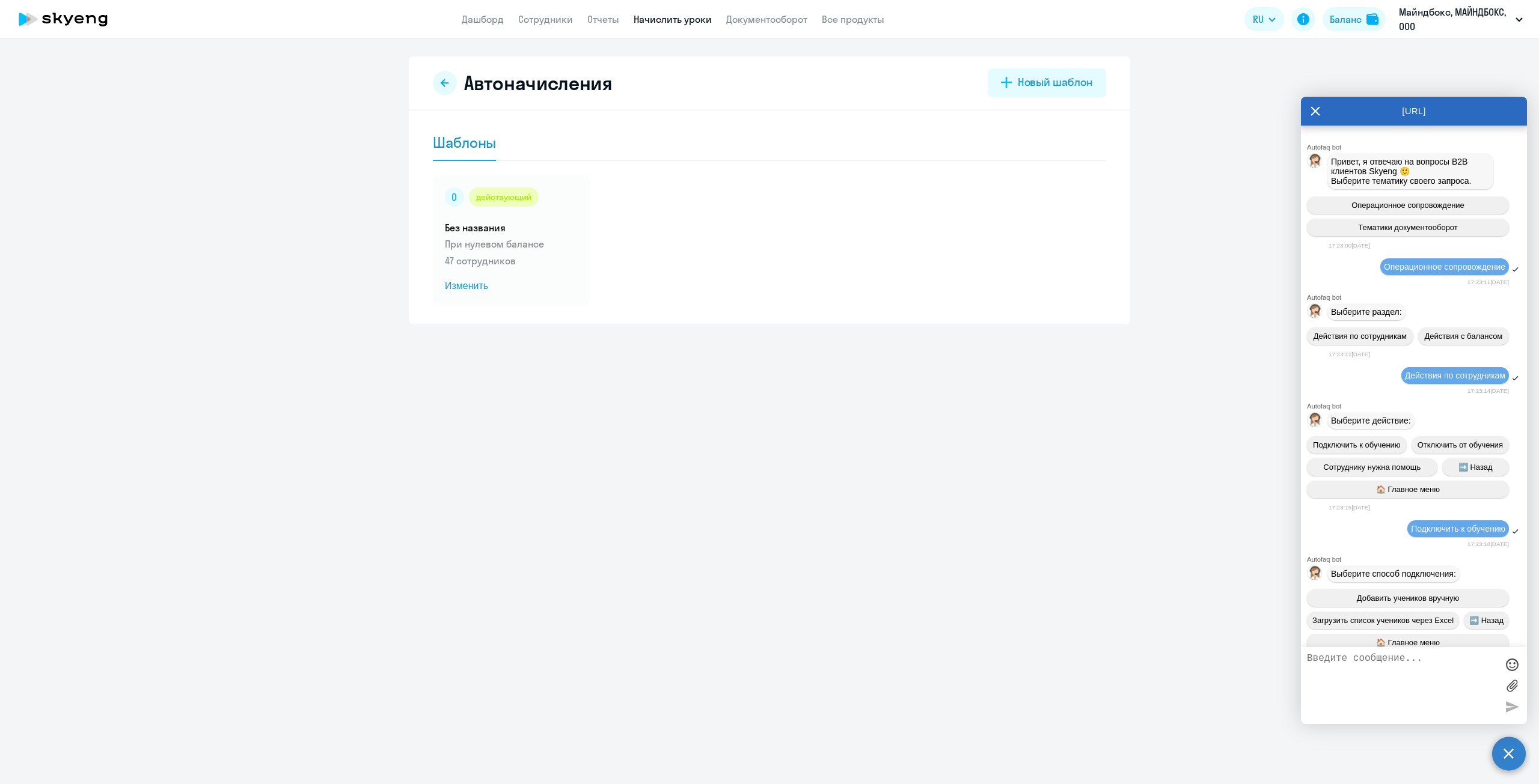
scroll to position [17346, 0]
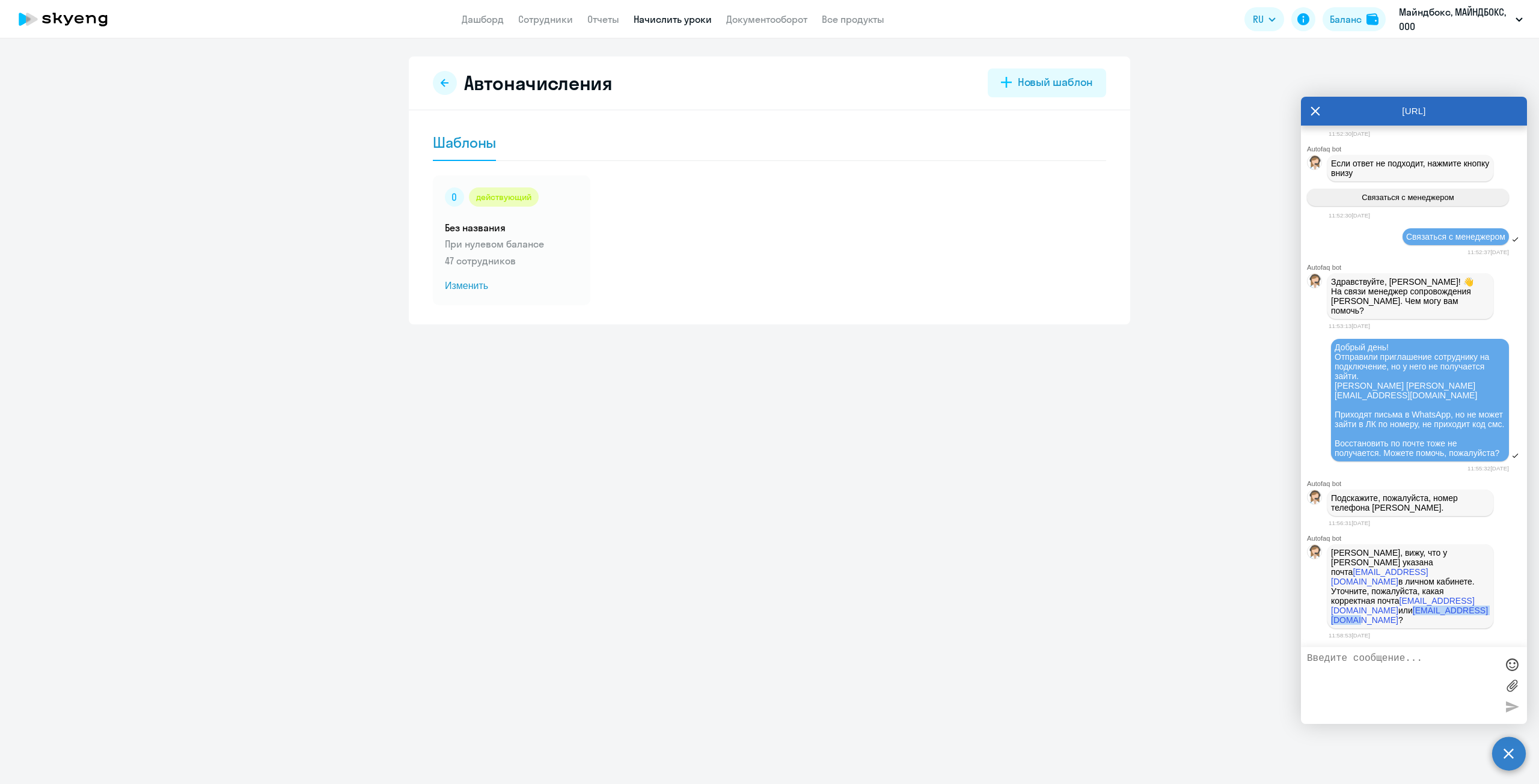
drag, startPoint x: 1328, startPoint y: 621, endPoint x: 1420, endPoint y: 626, distance: 92.1
click at [1420, 626] on div "Александра, вижу, что у Артура указана почта blackalpan@gmail.com в личном каби…" at bounding box center [1410, 586] width 166 height 84
copy link "[EMAIL_ADDRESS][DOMAIN_NAME]"
click at [1352, 656] on textarea at bounding box center [1402, 686] width 190 height 65
paste textarea "blackkalpan@gmail.com"
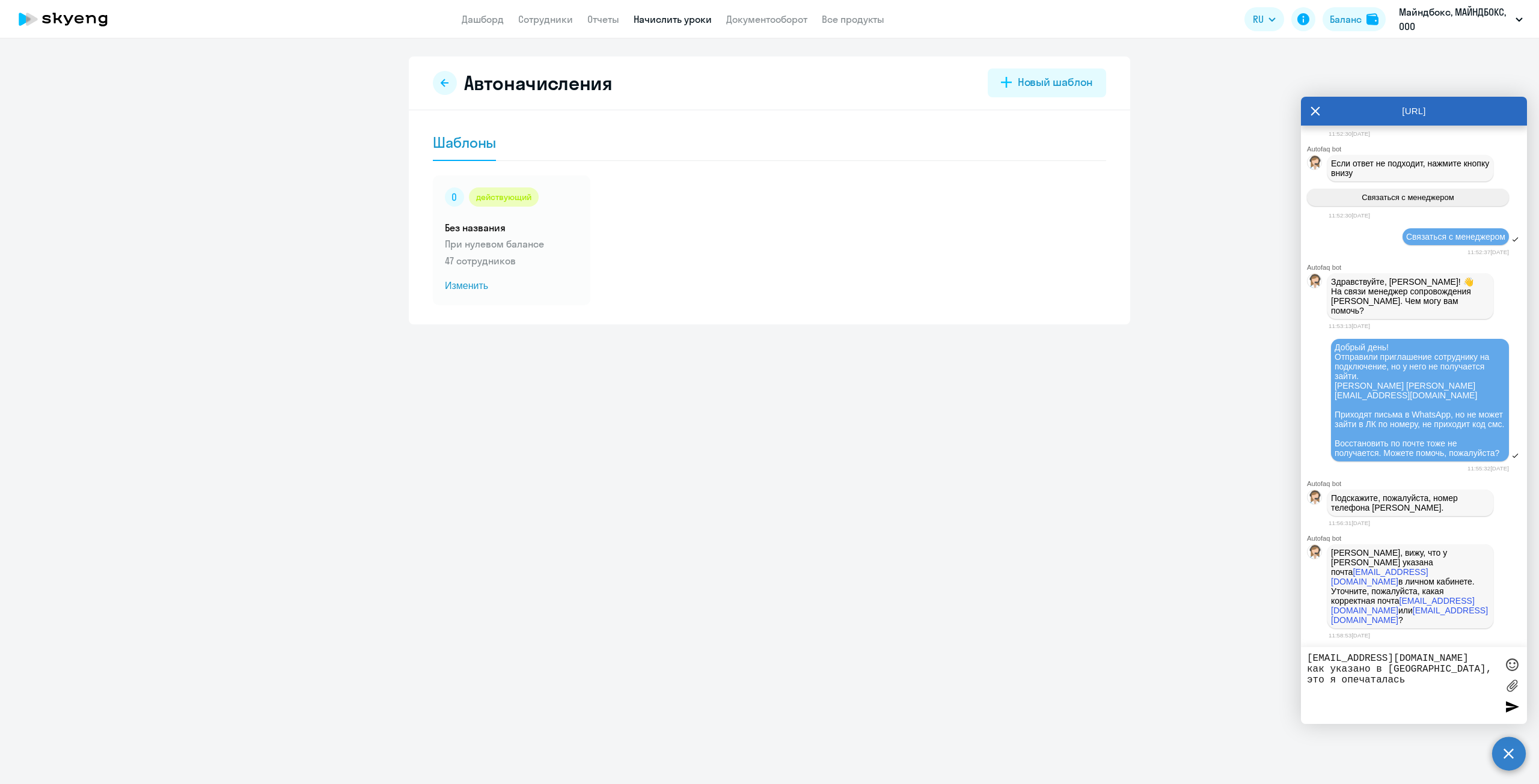
type textarea "blackkalpan@gmail.com как указано в ЛК, это я опечаталась"
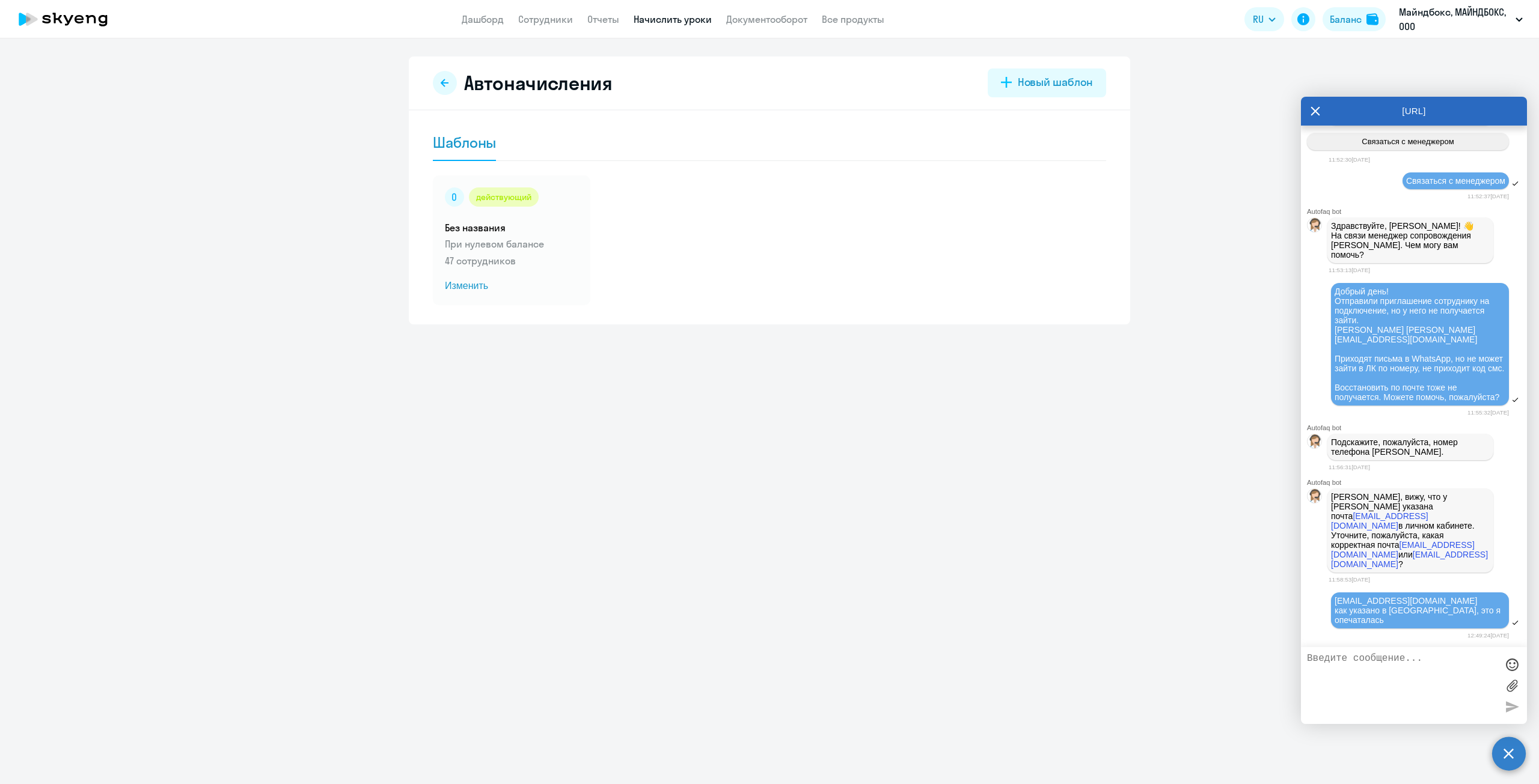
click at [1423, 655] on textarea at bounding box center [1402, 686] width 190 height 65
paste textarea "+79917766969"
type textarea "+79917766969"
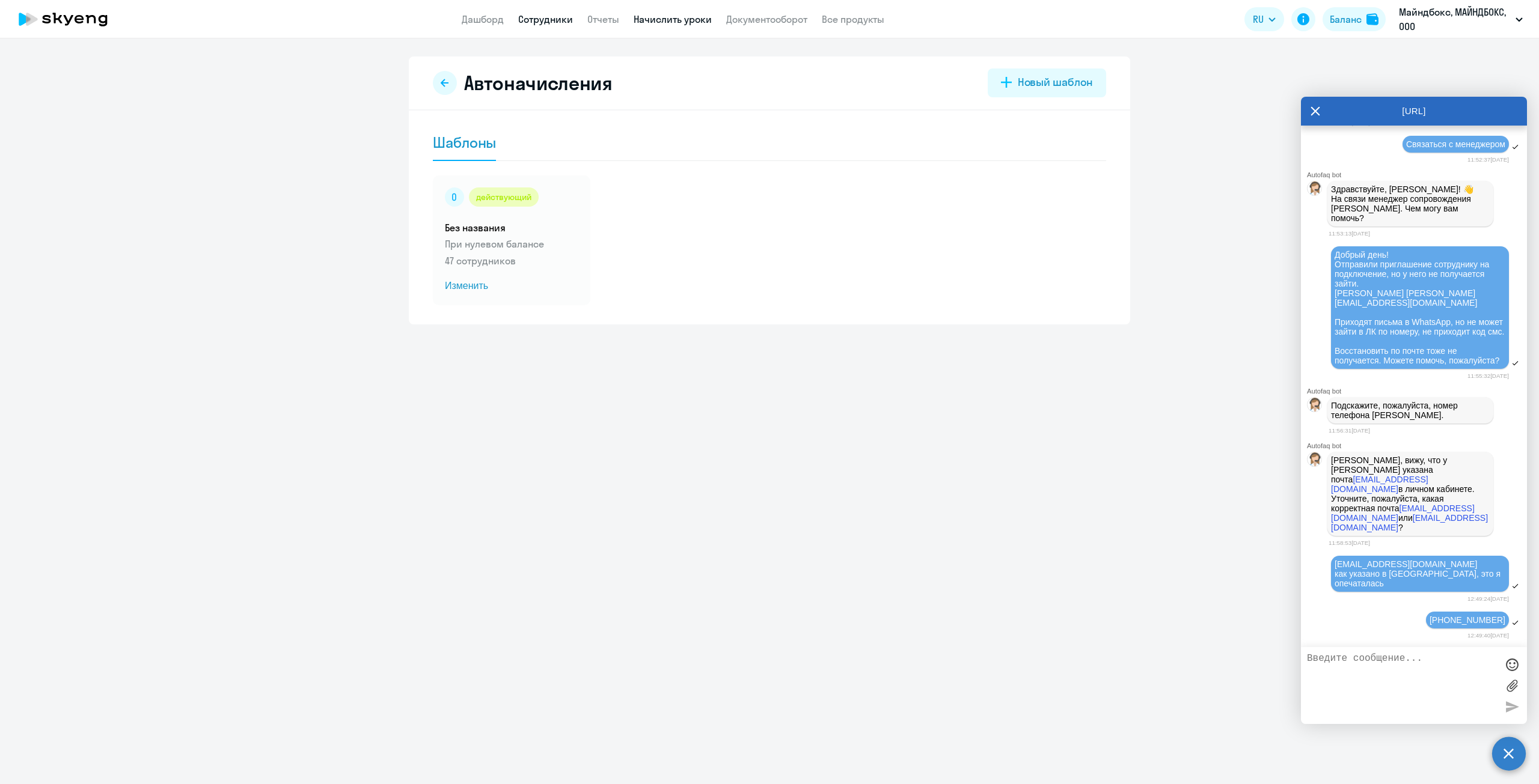
click at [541, 19] on link "Сотрудники" at bounding box center [545, 19] width 54 height 12
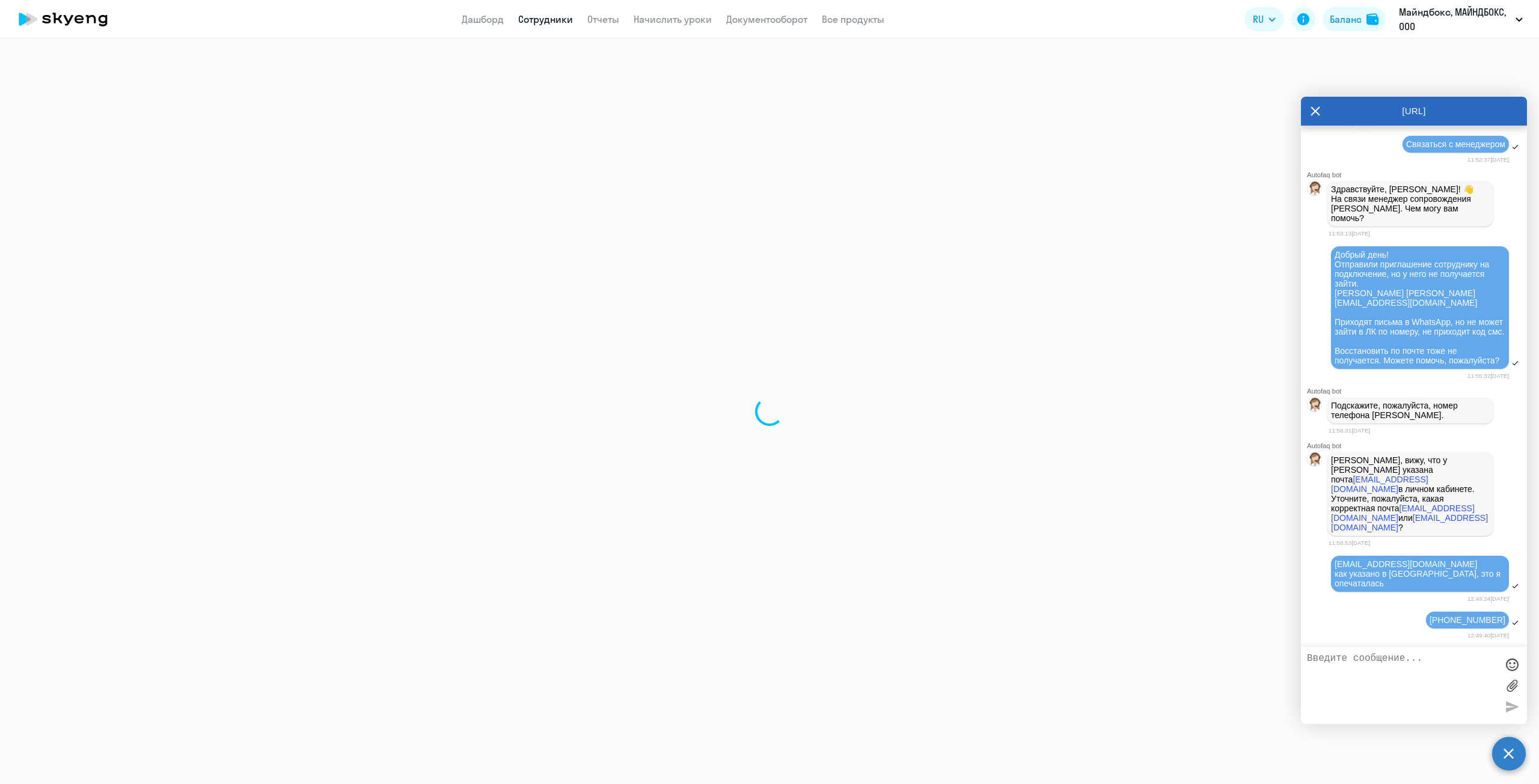
select select "30"
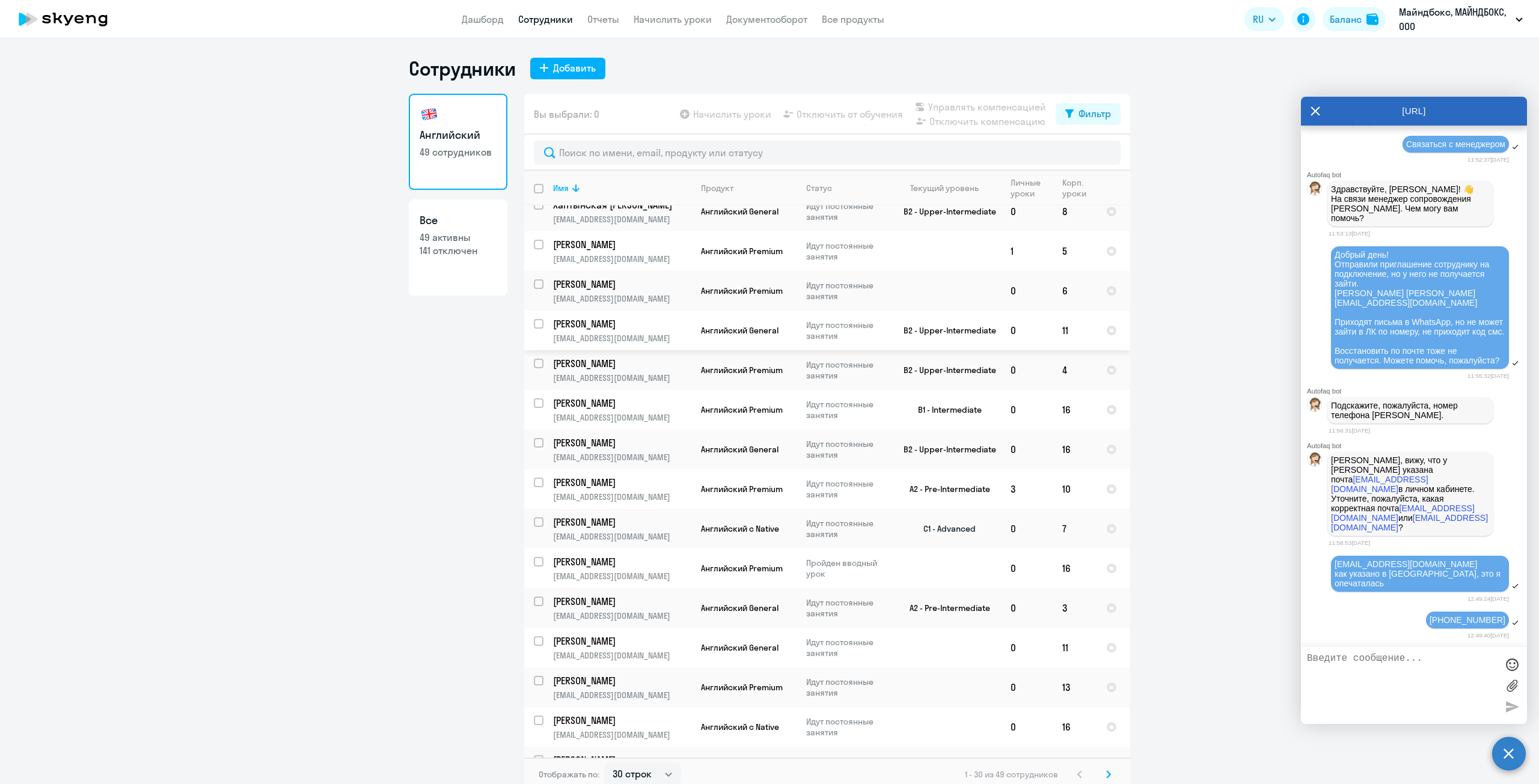
scroll to position [300, 0]
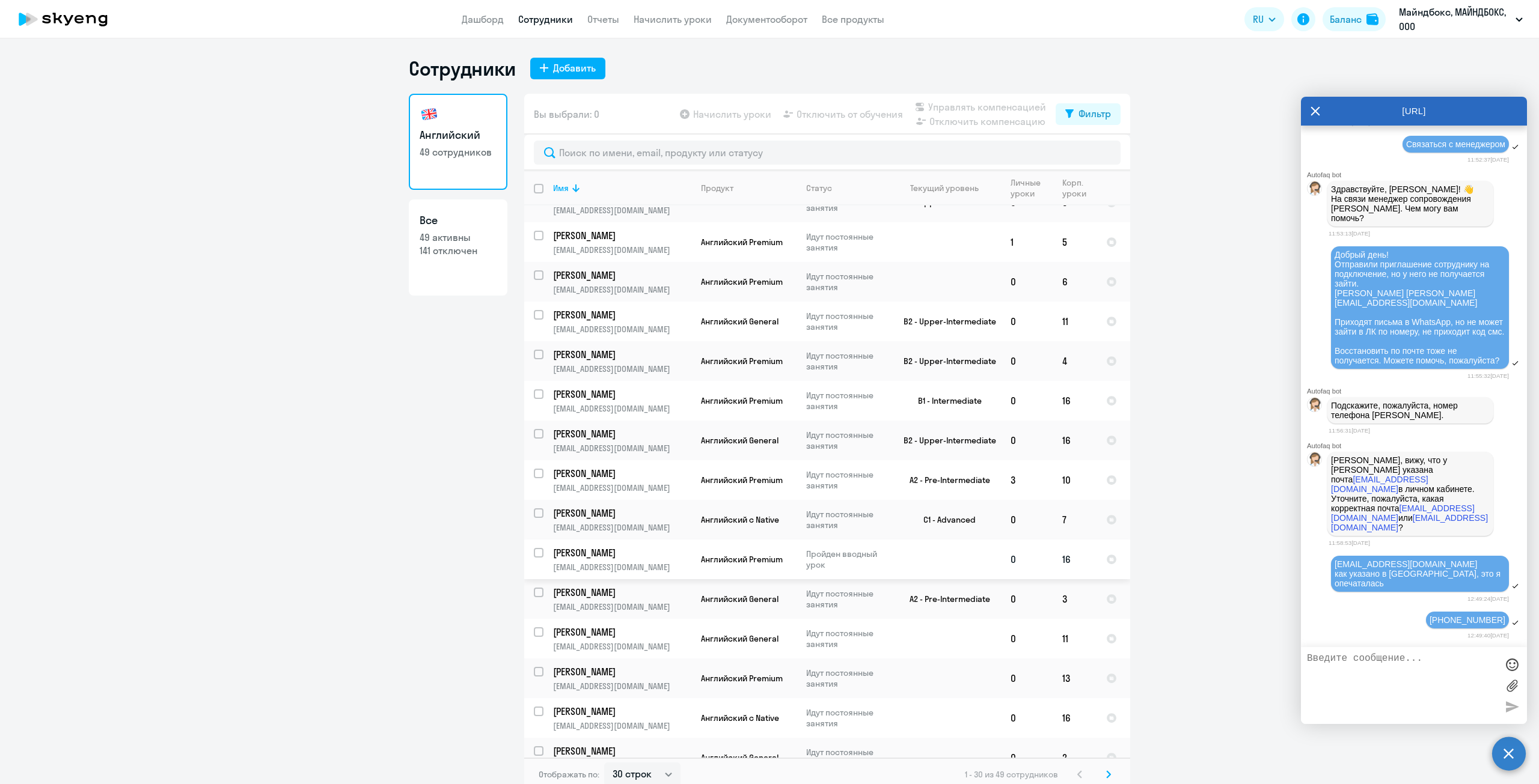
click at [585, 546] on p "Саидов Артур" at bounding box center [620, 552] width 136 height 13
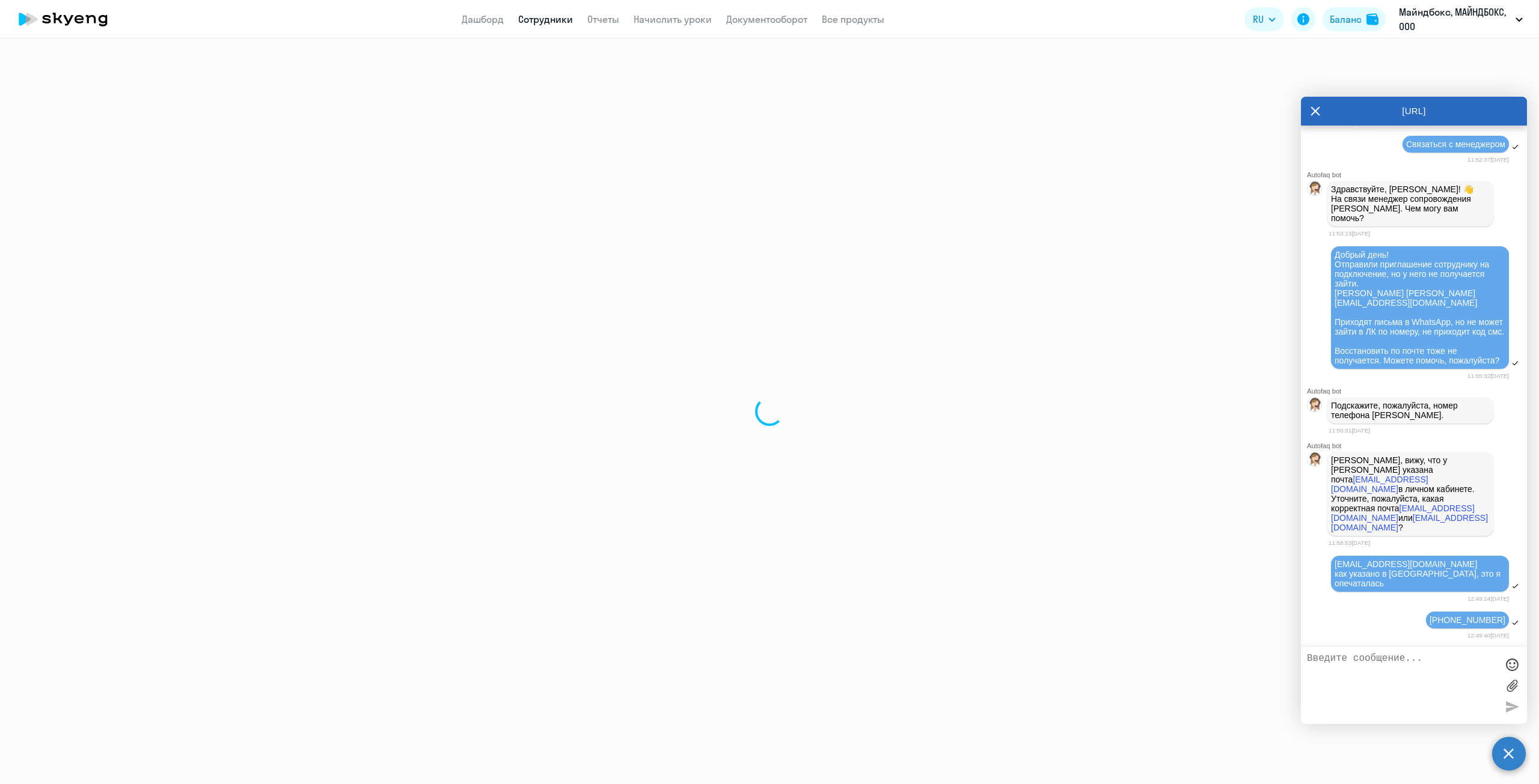
select select "english"
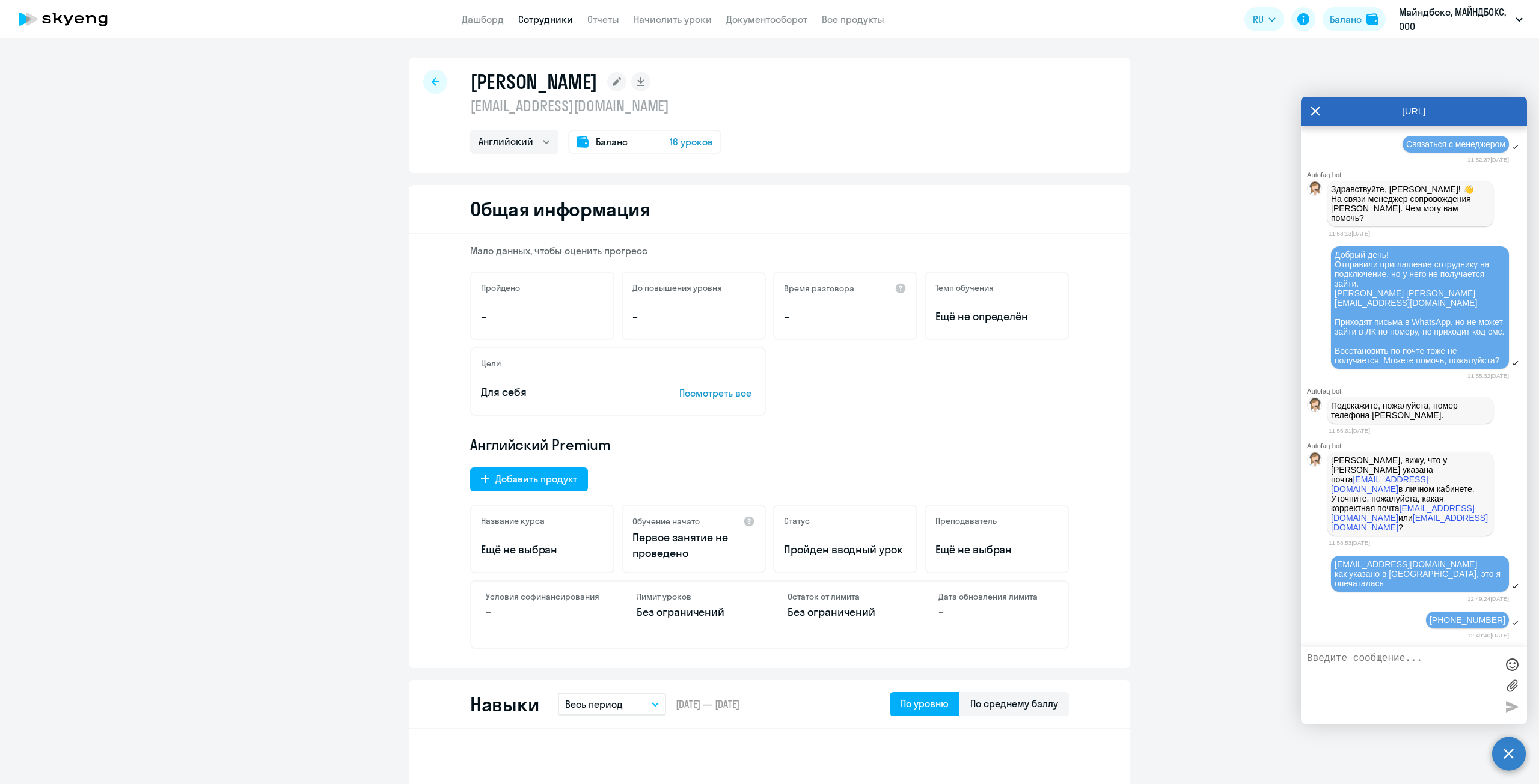
click at [530, 21] on link "Сотрудники" at bounding box center [545, 19] width 54 height 12
select select "30"
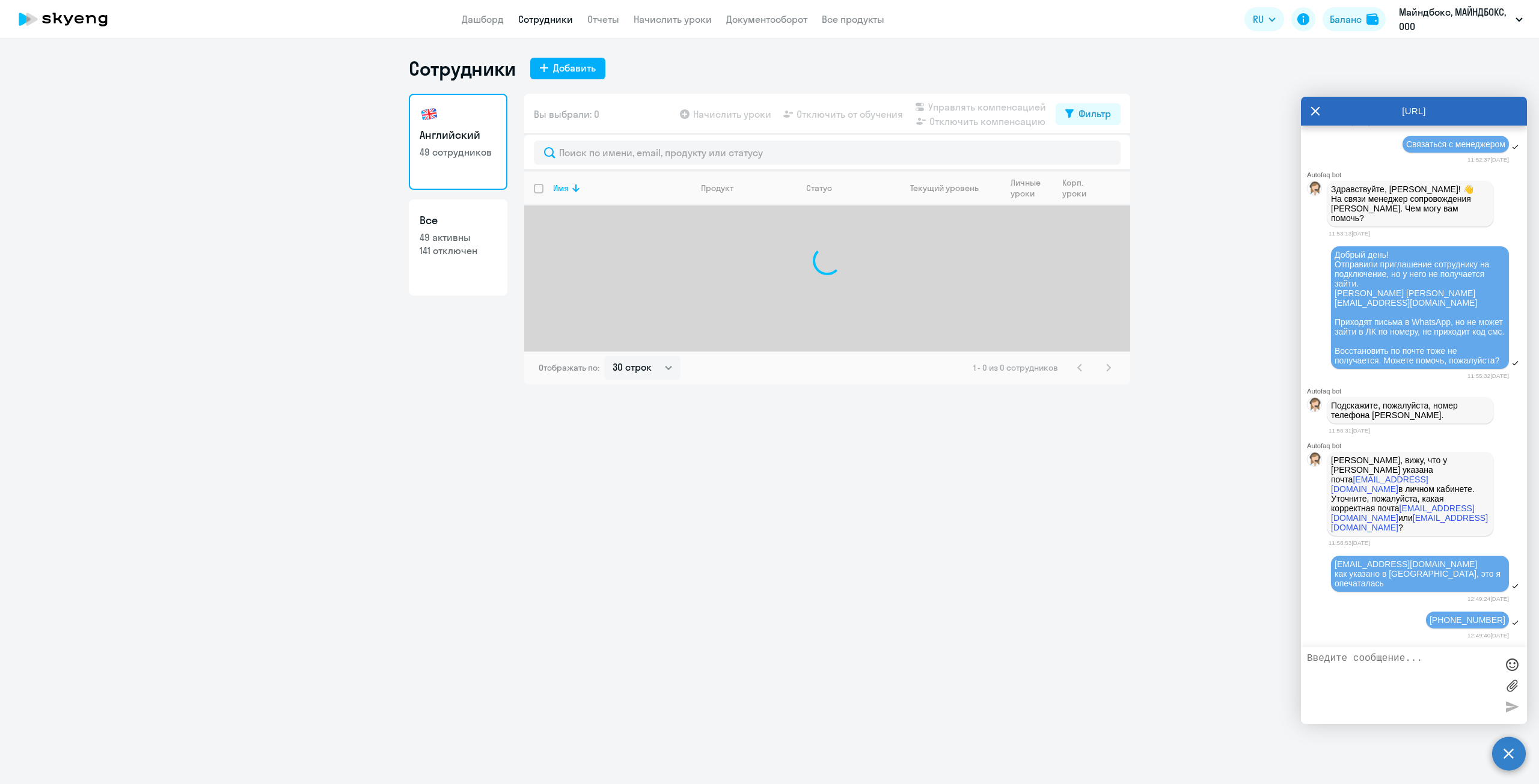
click at [436, 242] on p "49 активны" at bounding box center [459, 237] width 77 height 13
select select "30"
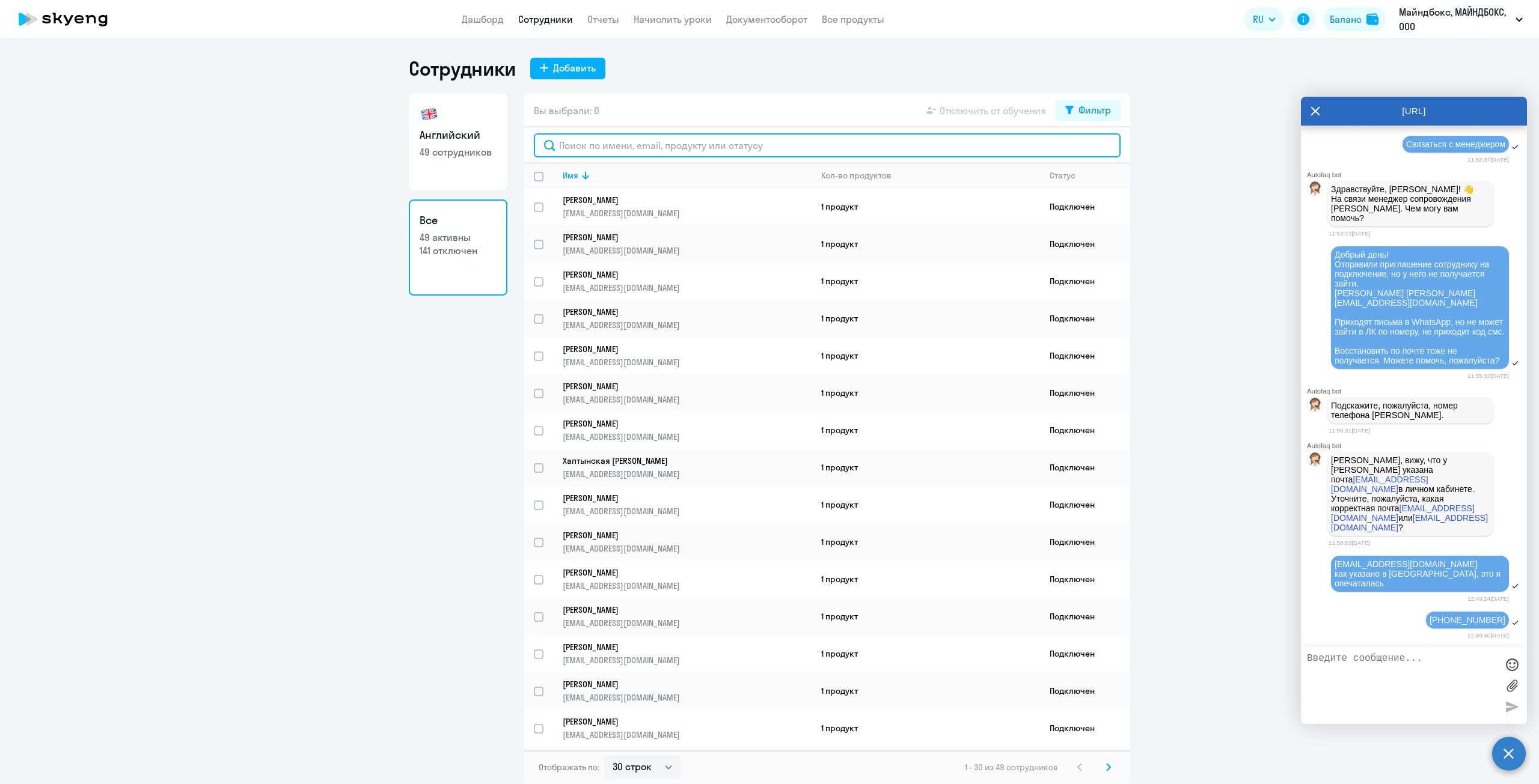
click at [634, 149] on input "text" at bounding box center [827, 146] width 586 height 24
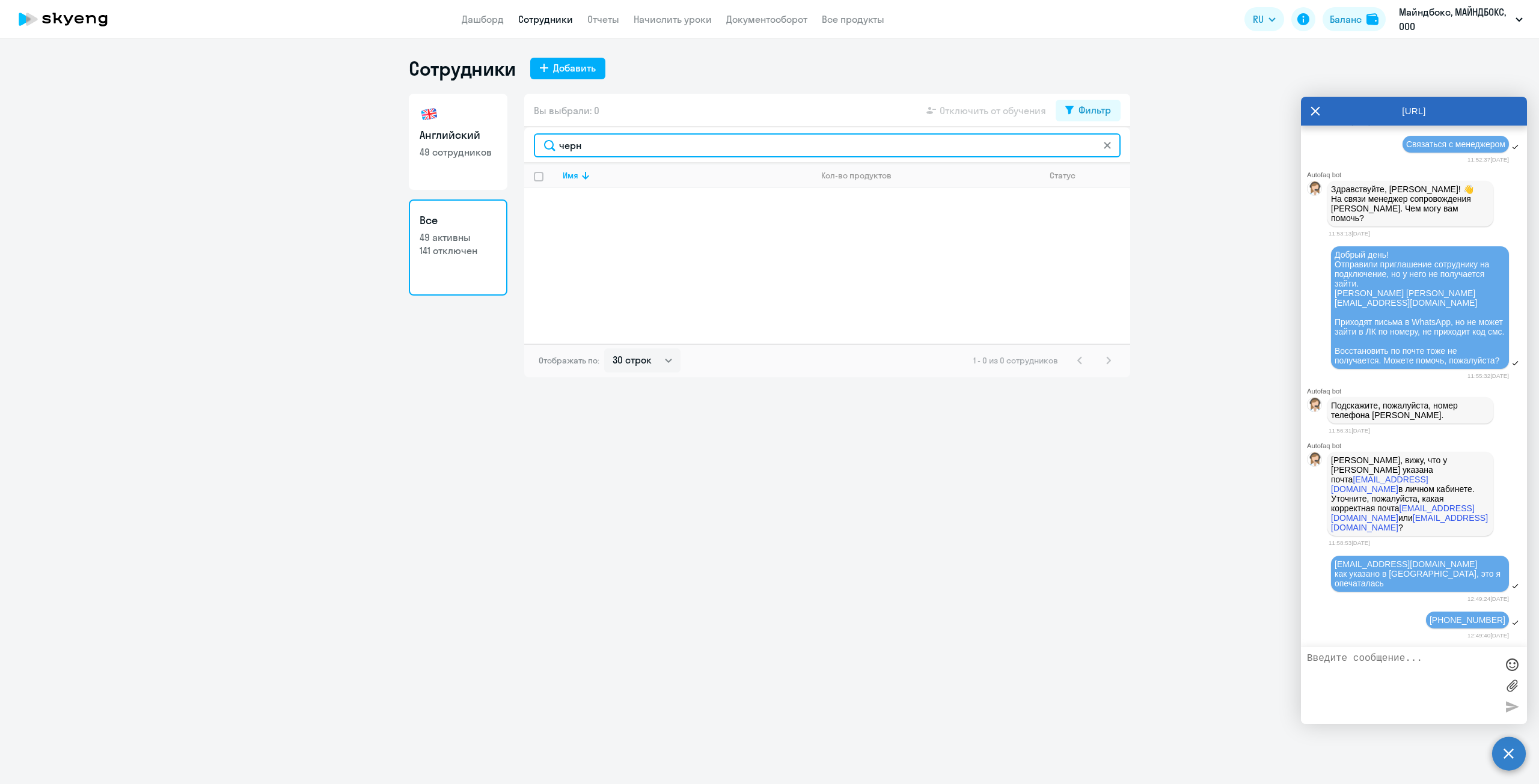
scroll to position [17543, 0]
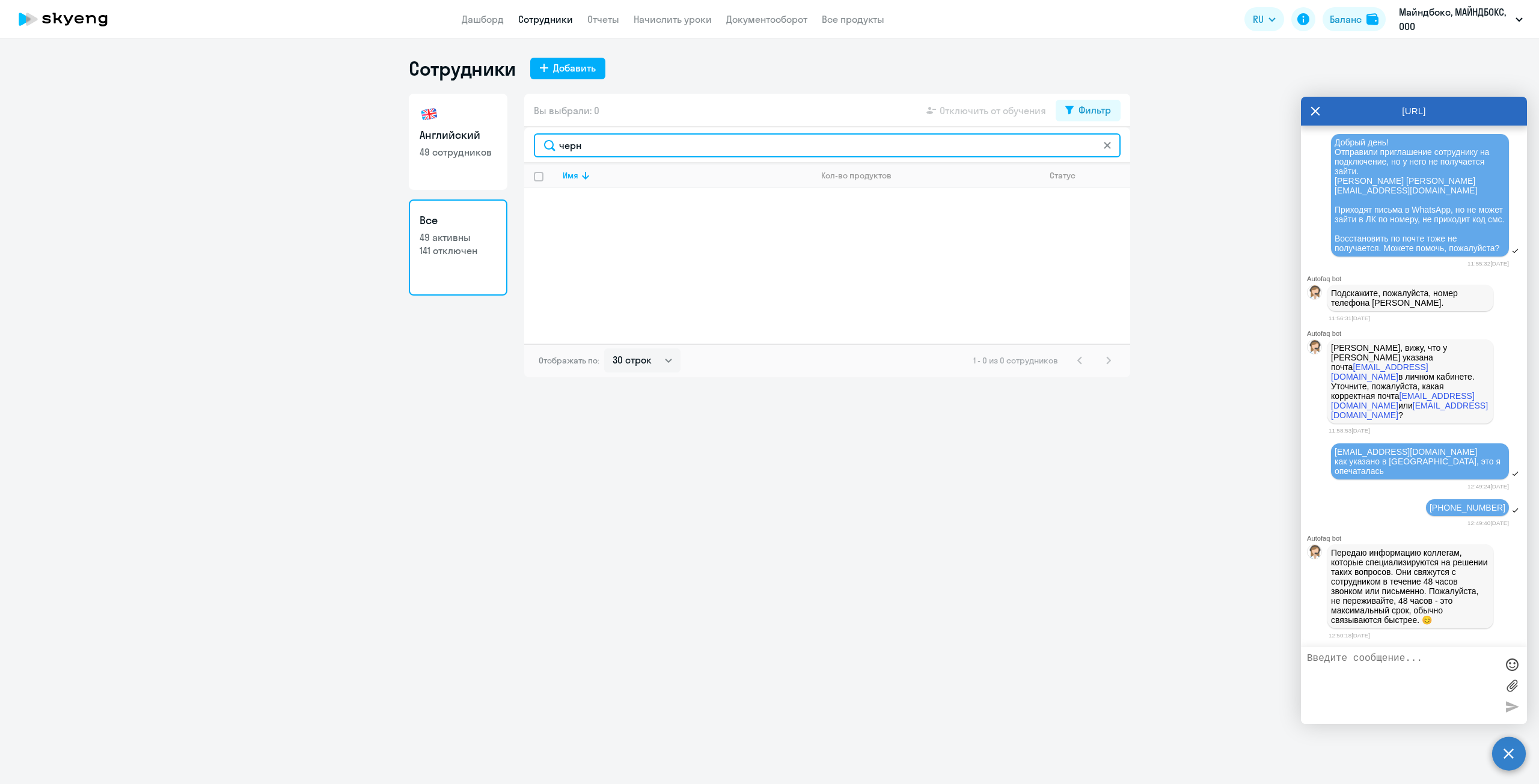
click at [1112, 146] on input "черн" at bounding box center [827, 146] width 586 height 24
type input "черн"
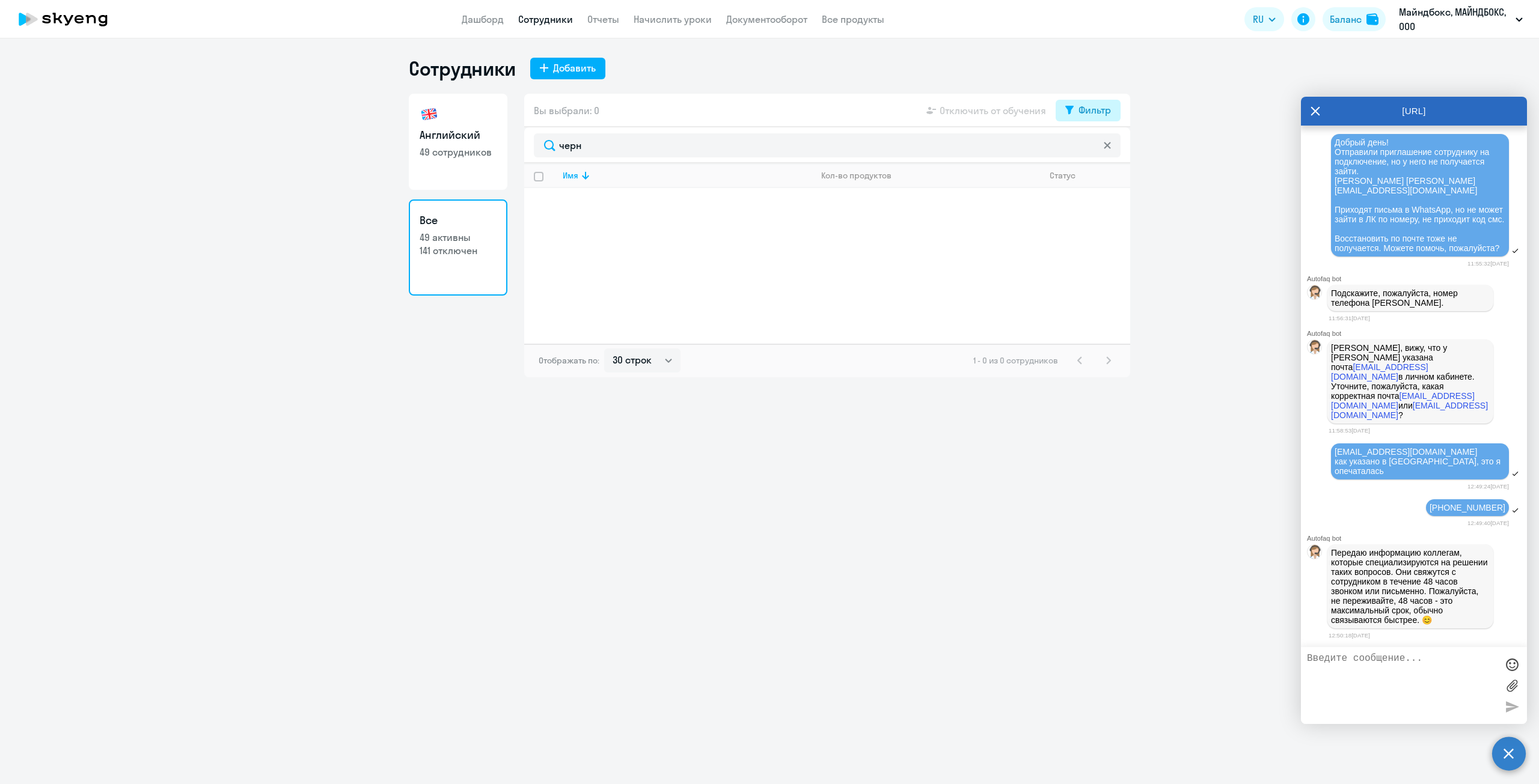
click at [1077, 116] on button "Фильтр" at bounding box center [1088, 111] width 65 height 22
click at [1106, 148] on span at bounding box center [1100, 149] width 21 height 12
click at [1090, 149] on input "checkbox" at bounding box center [1089, 149] width 1 height 1
checkbox input "true"
click at [608, 201] on p "[PERSON_NAME]" at bounding box center [678, 200] width 232 height 11
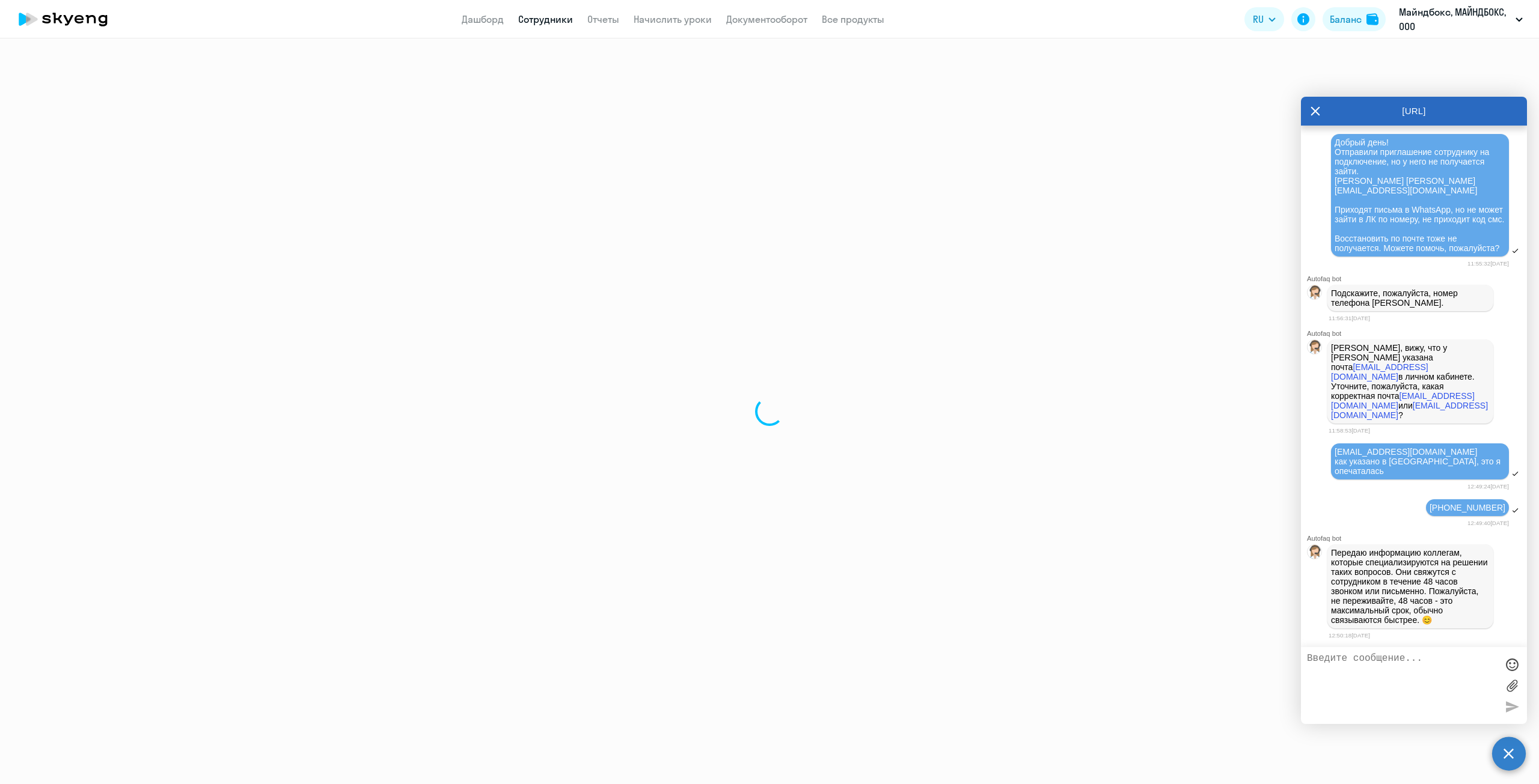
select select "english"
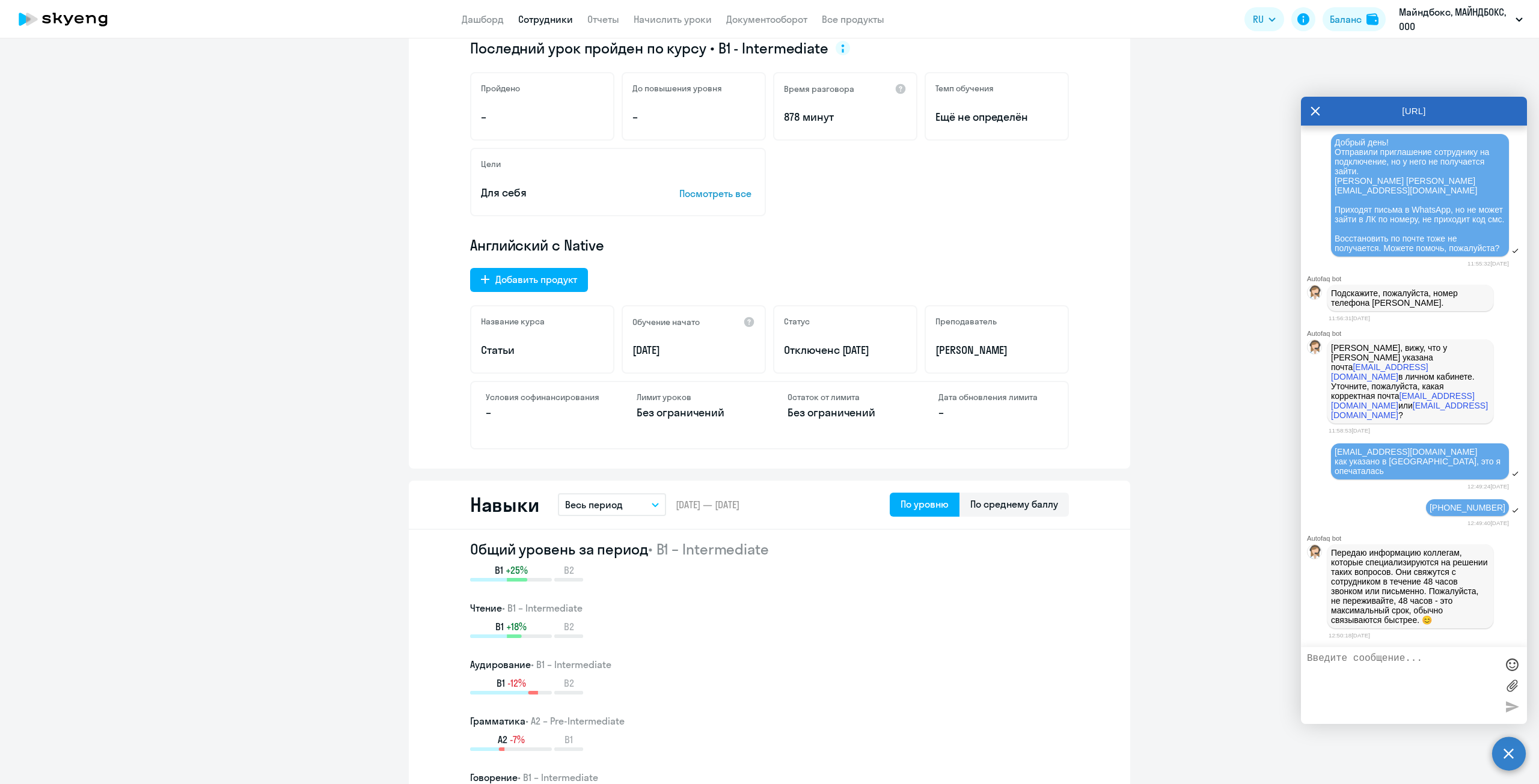
scroll to position [170, 0]
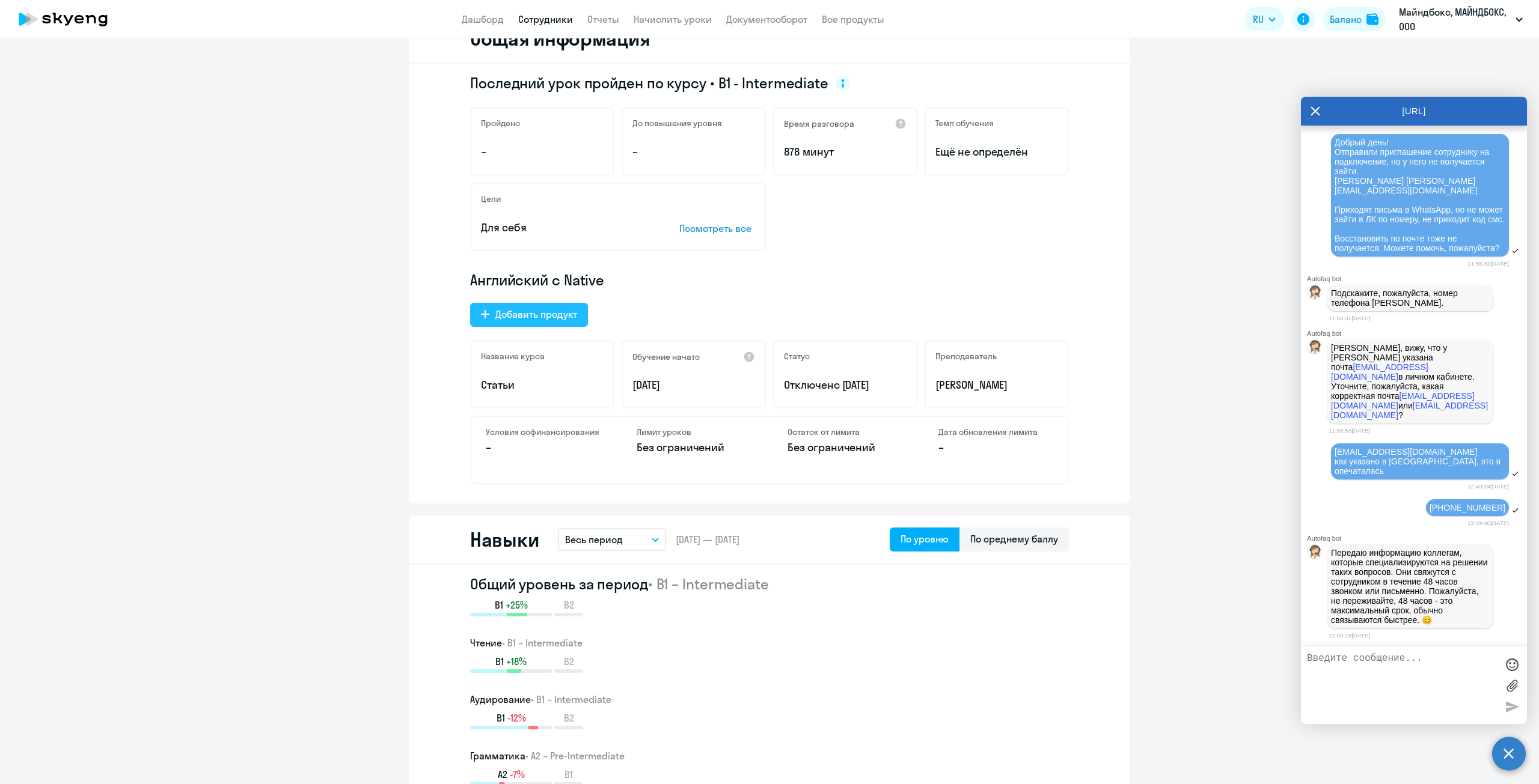
click at [519, 310] on div "Добавить продукт" at bounding box center [536, 314] width 82 height 15
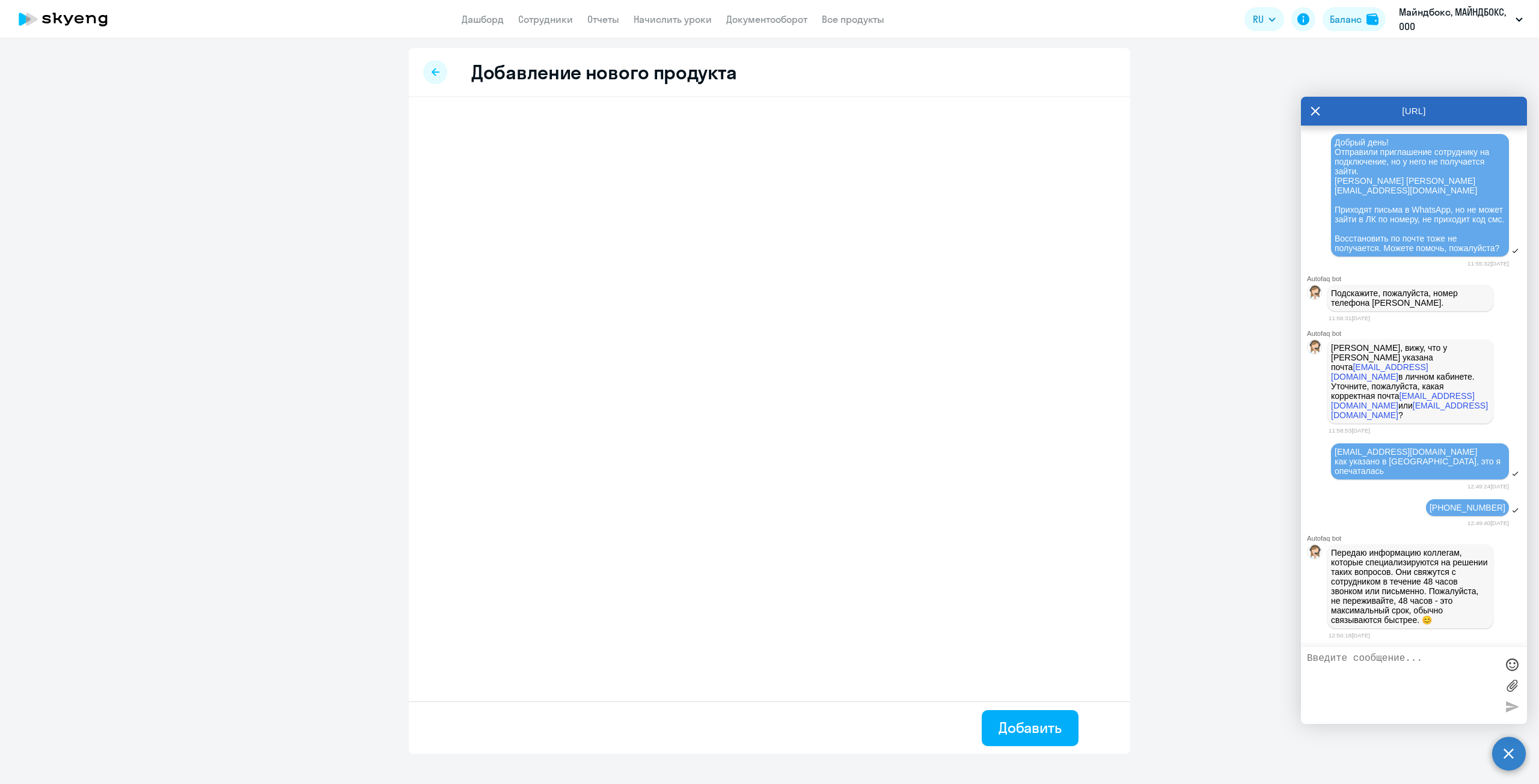
click at [421, 70] on div "Добавление нового продукта" at bounding box center [770, 73] width 721 height 49
click at [1319, 666] on textarea at bounding box center [1402, 686] width 190 height 65
type textarea "И еще такой вопрос. Отключенный сотрудник хочет возобновить уроки. Как его верн…"
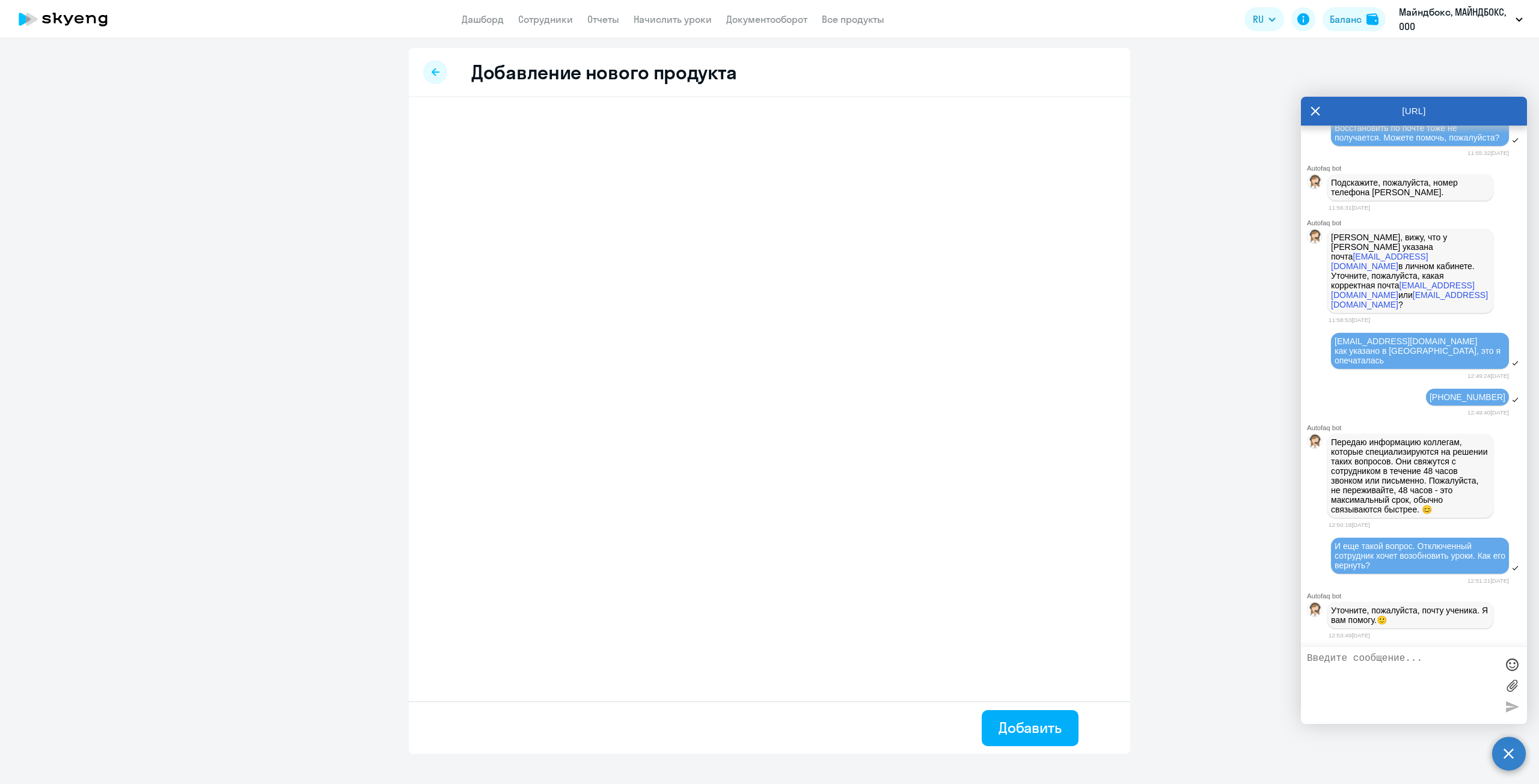
scroll to position [17655, 0]
click at [431, 70] on div at bounding box center [435, 72] width 24 height 24
select select "english"
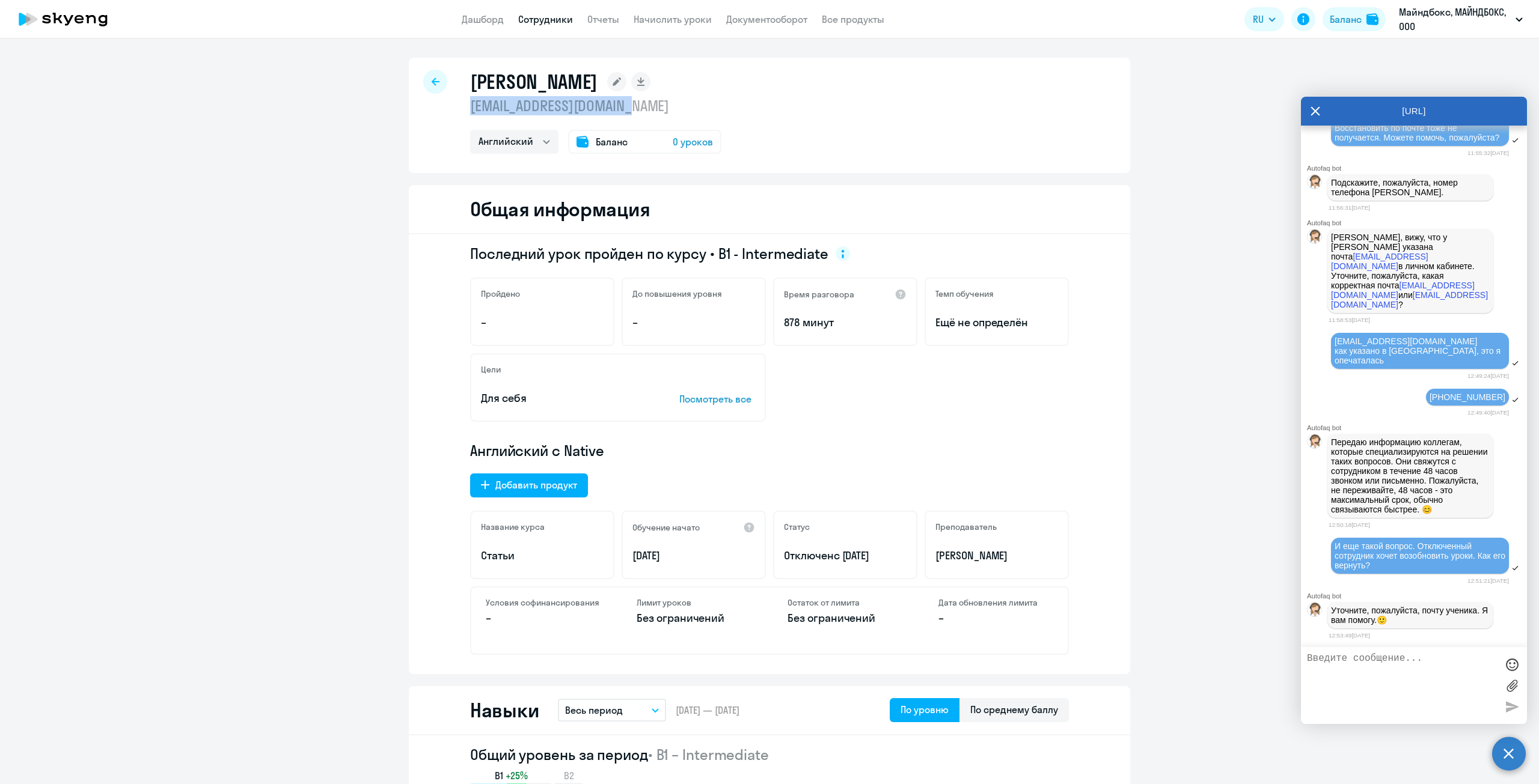
drag, startPoint x: 452, startPoint y: 108, endPoint x: 663, endPoint y: 102, distance: 211.1
click at [663, 102] on div "Черныгин Егор egorolegovich93@mail.ru Английский Баланс 0 уроков" at bounding box center [770, 115] width 721 height 116
copy p "[EMAIL_ADDRESS][DOMAIN_NAME]"
click at [1353, 664] on textarea at bounding box center [1402, 686] width 190 height 65
paste textarea "[EMAIL_ADDRESS][DOMAIN_NAME]"
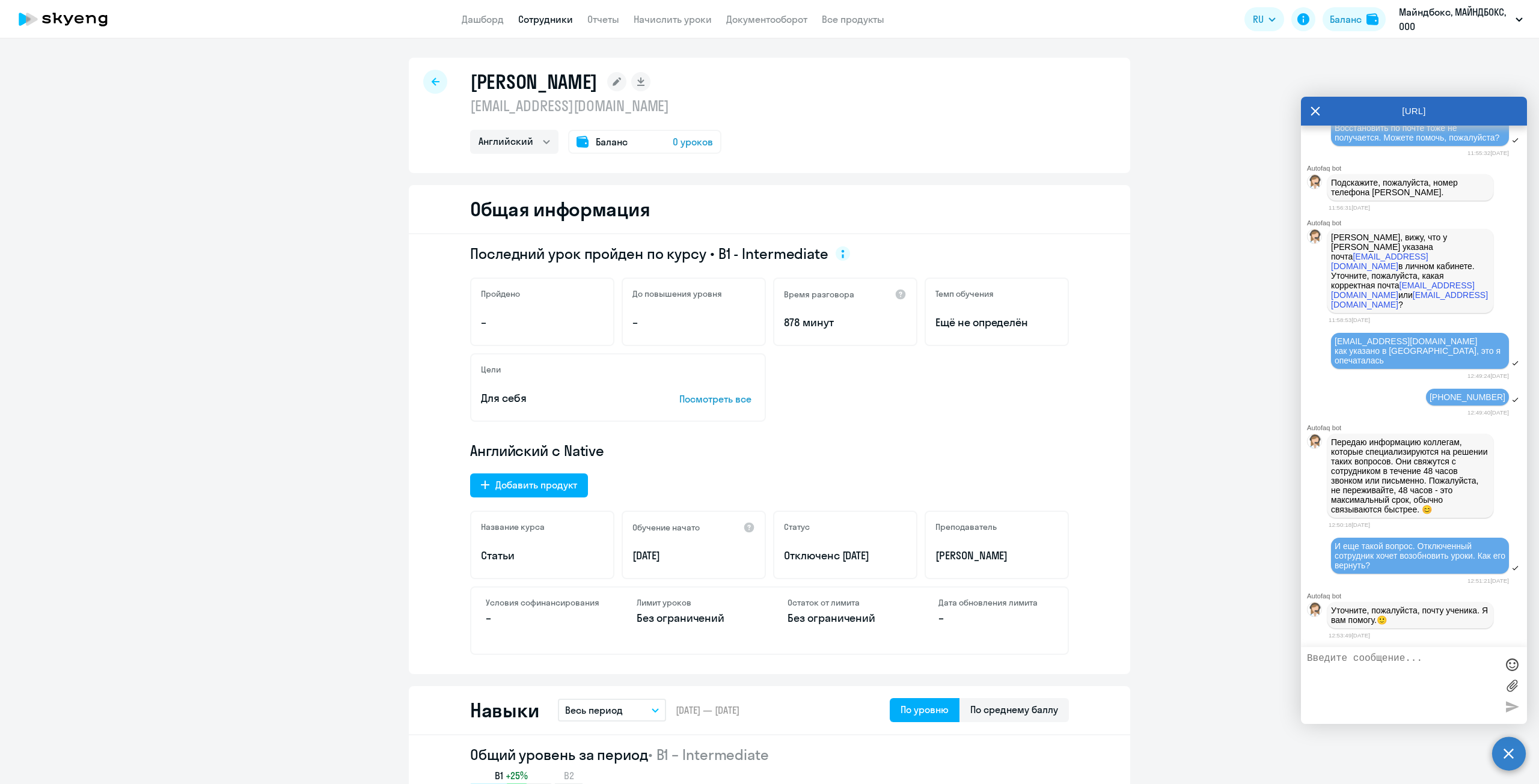
type textarea "[EMAIL_ADDRESS][DOMAIN_NAME]"
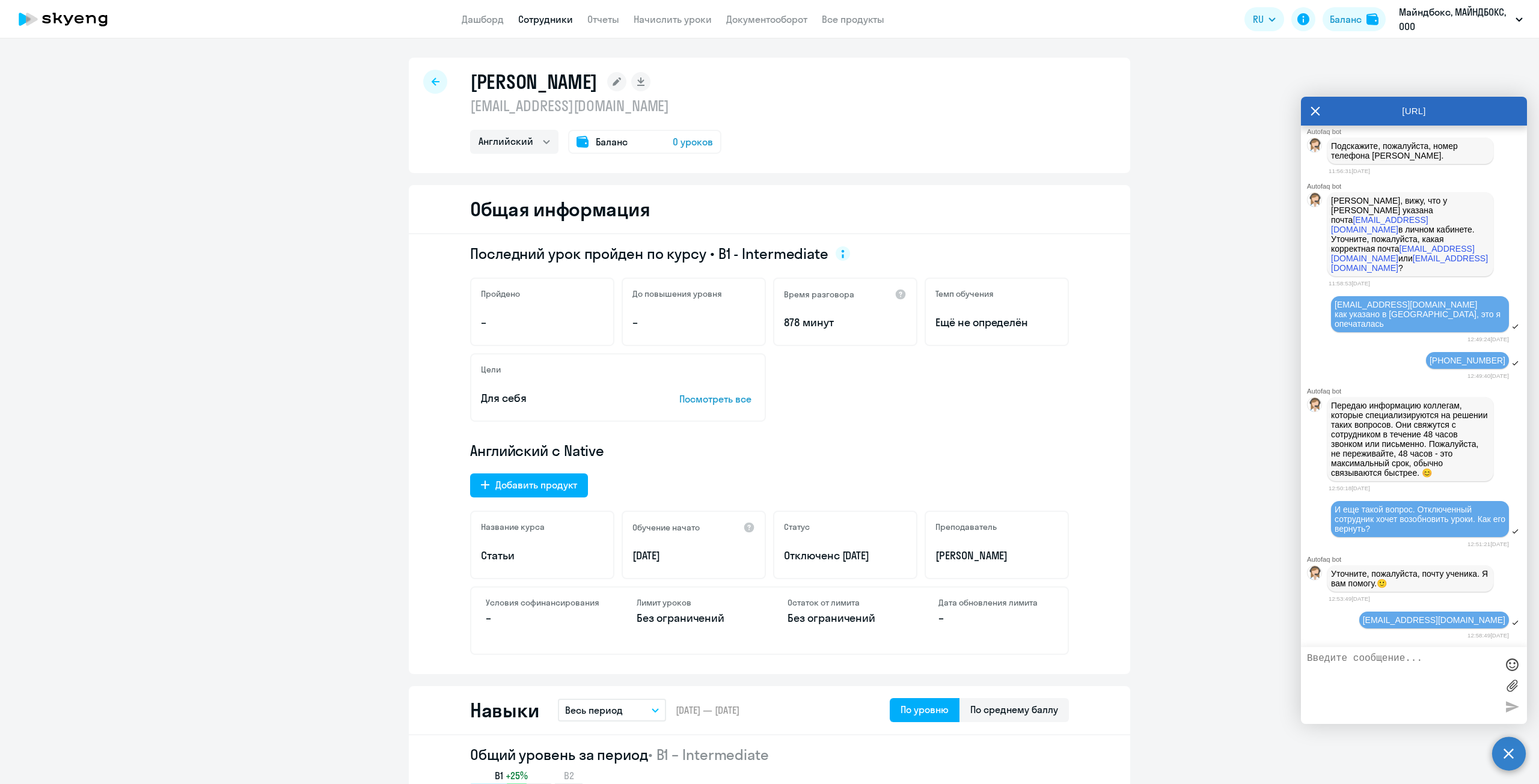
scroll to position [17691, 0]
drag, startPoint x: 895, startPoint y: 566, endPoint x: 941, endPoint y: 566, distance: 46.0
click at [917, 566] on div "Название курса Статьи Обучение начато 12.09.2023 Статус Отключен с 05.11.2024 П…" at bounding box center [770, 544] width 599 height 68
drag, startPoint x: 1024, startPoint y: 563, endPoint x: 927, endPoint y: 557, distance: 97.2
click at [927, 557] on div "Преподаватель Dlamini Kwazi" at bounding box center [997, 544] width 145 height 68
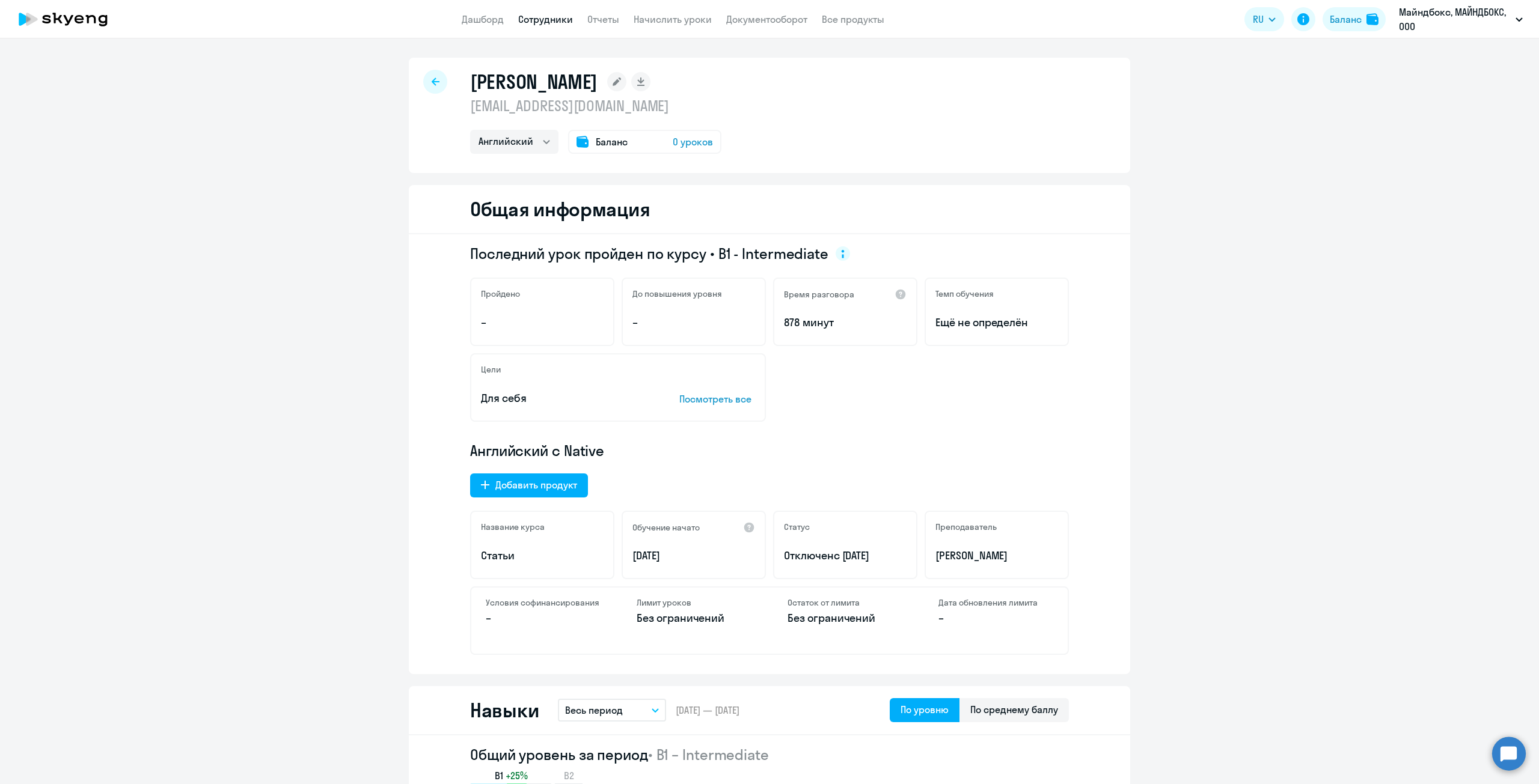
select select "english"
click at [1514, 748] on circle at bounding box center [1509, 753] width 34 height 34
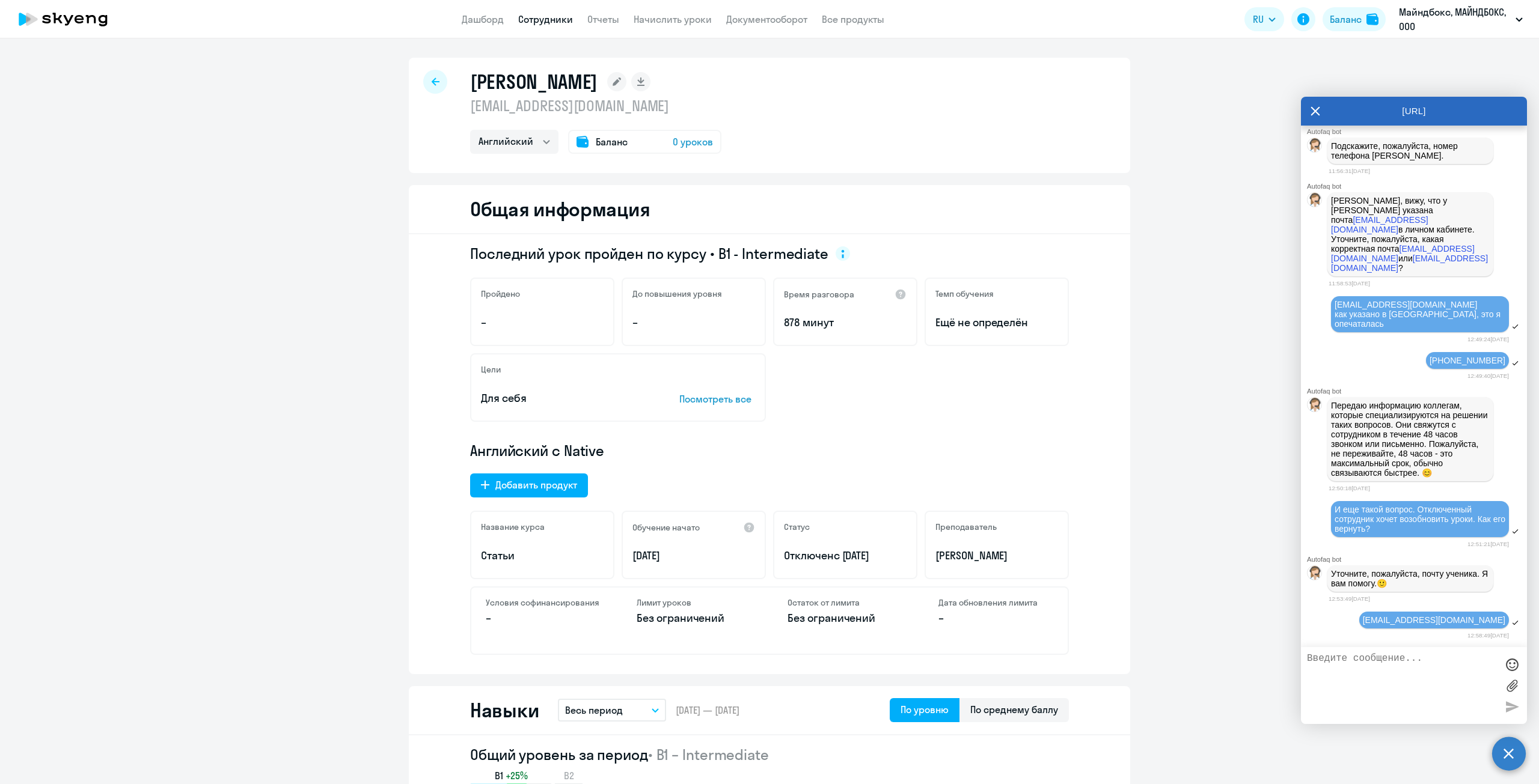
scroll to position [17757, 0]
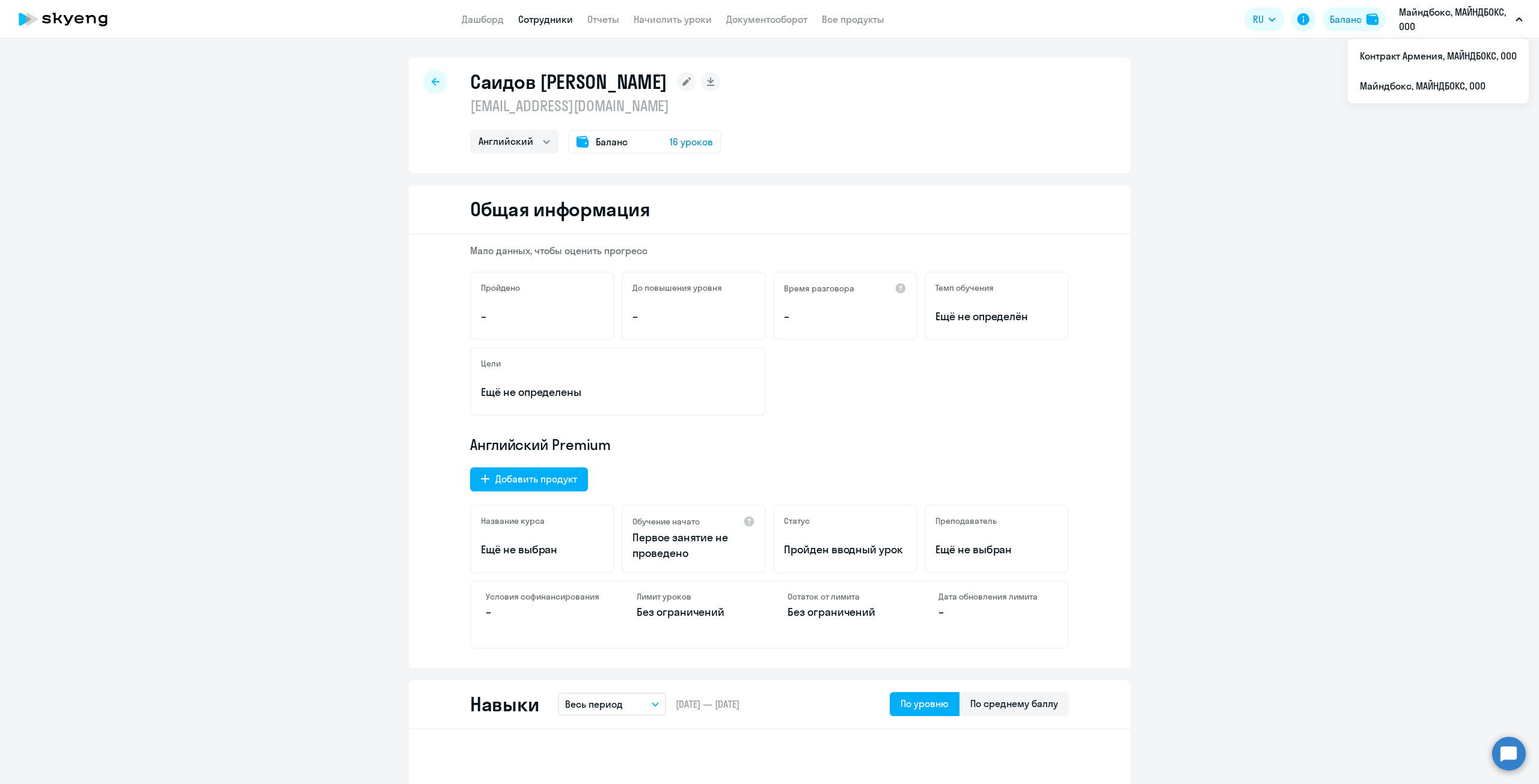
select select "english"
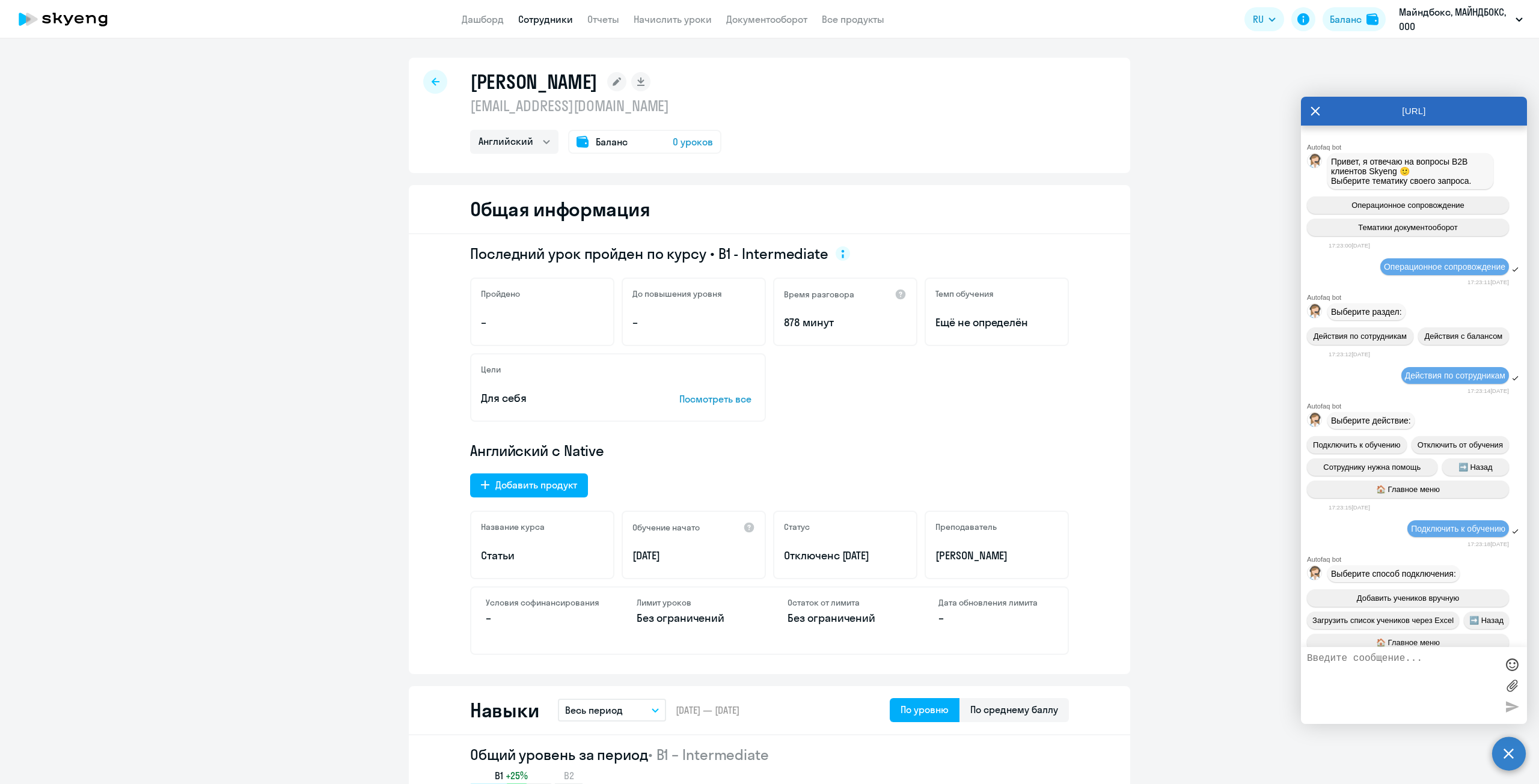
select select "english"
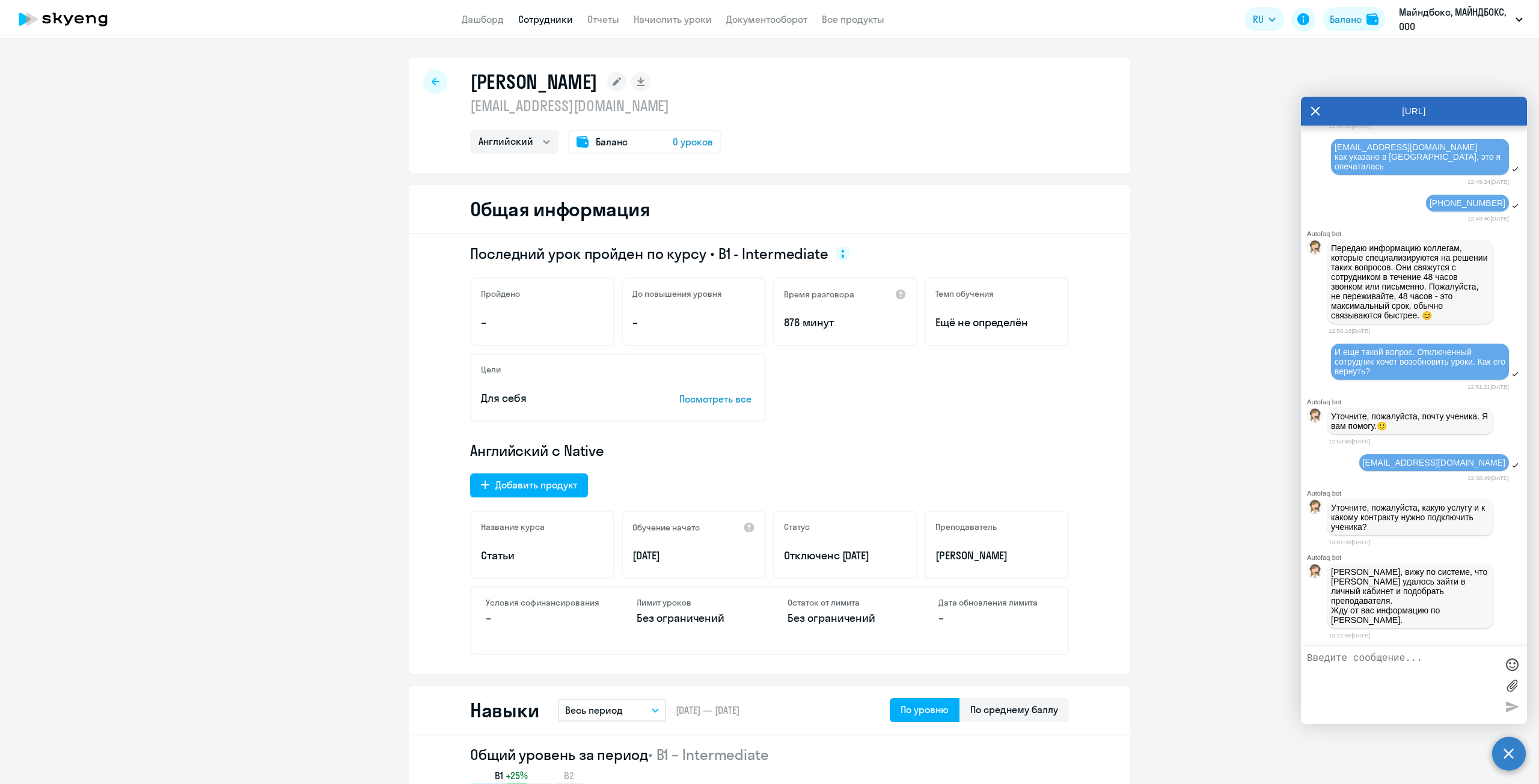
click at [1354, 663] on textarea at bounding box center [1402, 686] width 190 height 65
type textarea "По контракту Майндбокс, МАЙНДБОКС ООО (так в лк указано)"
